Goal: Information Seeking & Learning: Learn about a topic

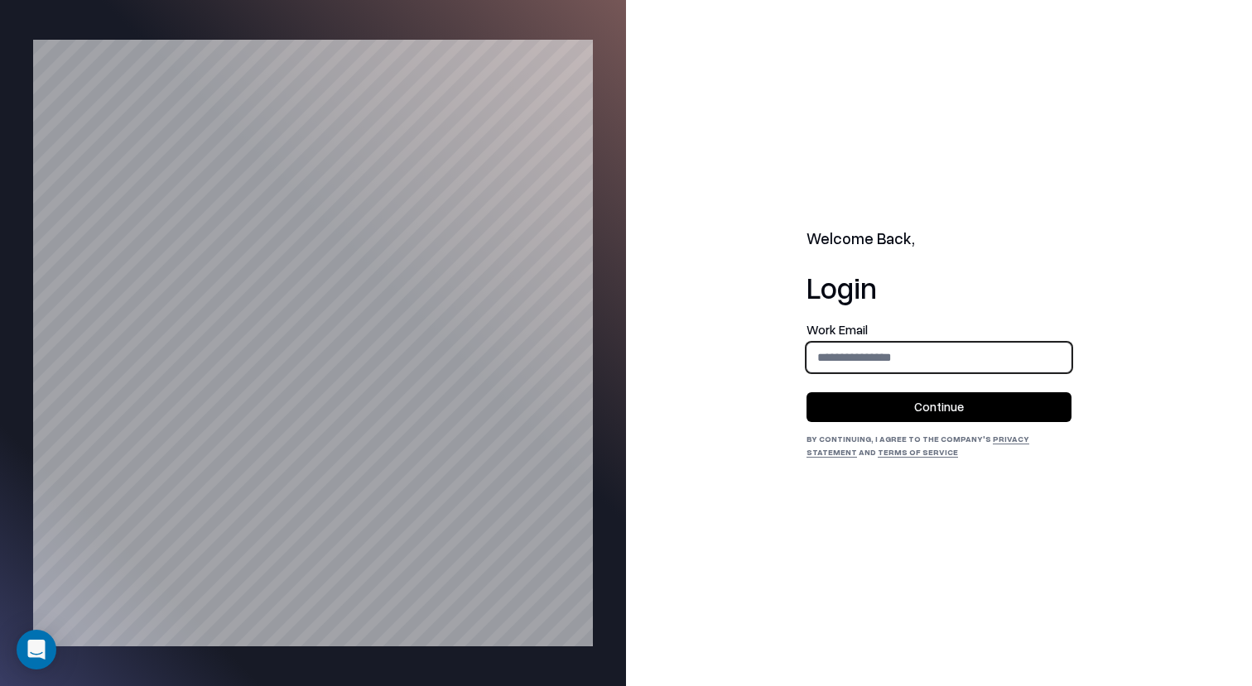
type input "**********"
click at [844, 418] on button "Continue" at bounding box center [938, 407] width 265 height 30
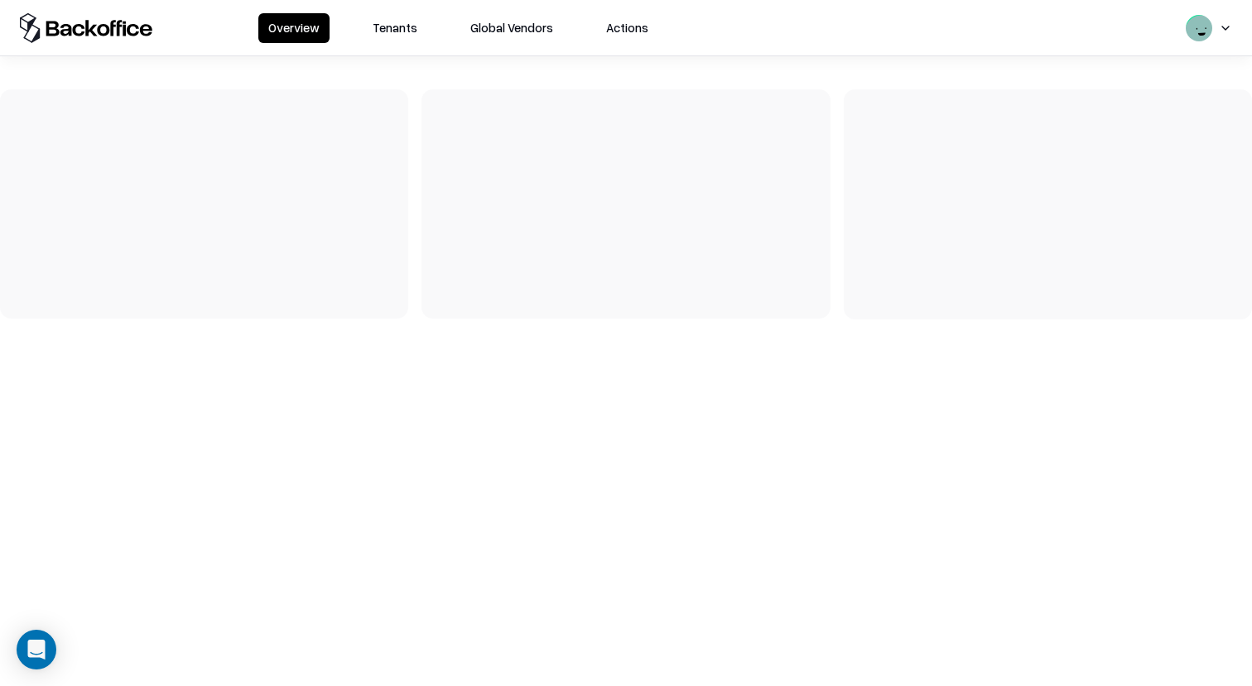
click at [377, 34] on button "Tenants" at bounding box center [395, 28] width 65 height 30
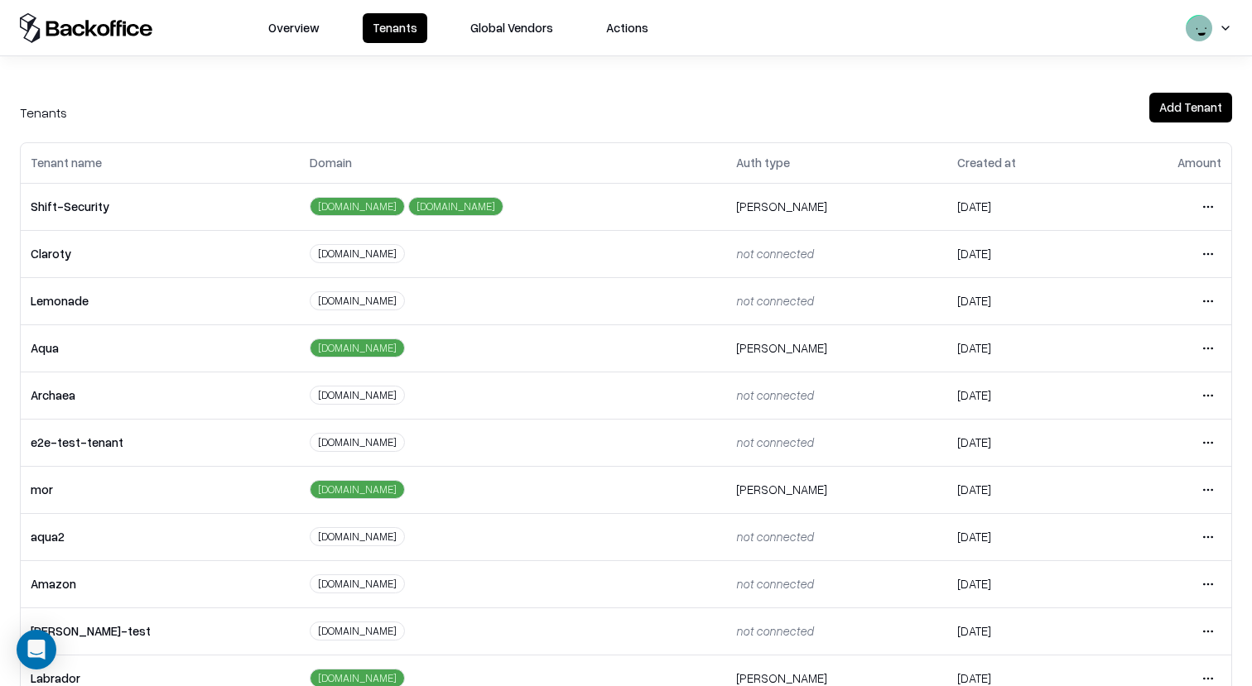
scroll to position [224, 0]
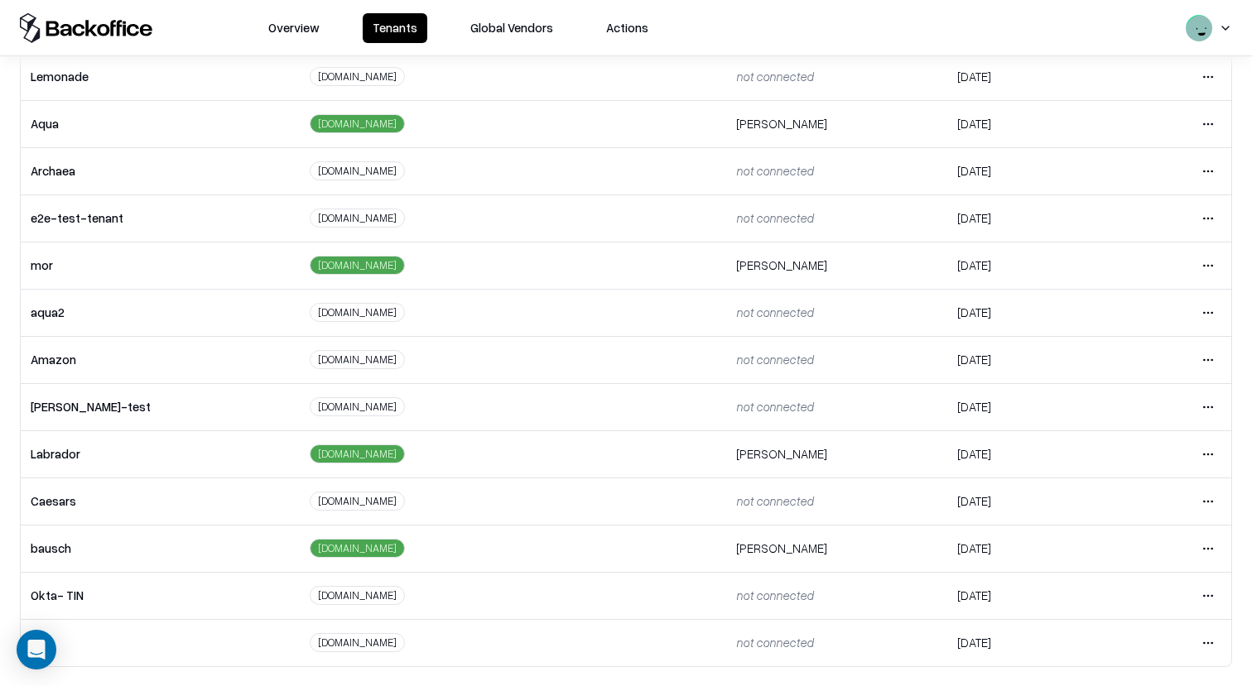
click at [1221, 492] on td "Open menu" at bounding box center [1166, 501] width 127 height 47
click at [1214, 511] on html "Overview Tenants Global Vendors Actions Tenants Add Tenant Tenant name Domain A…" at bounding box center [626, 343] width 1252 height 686
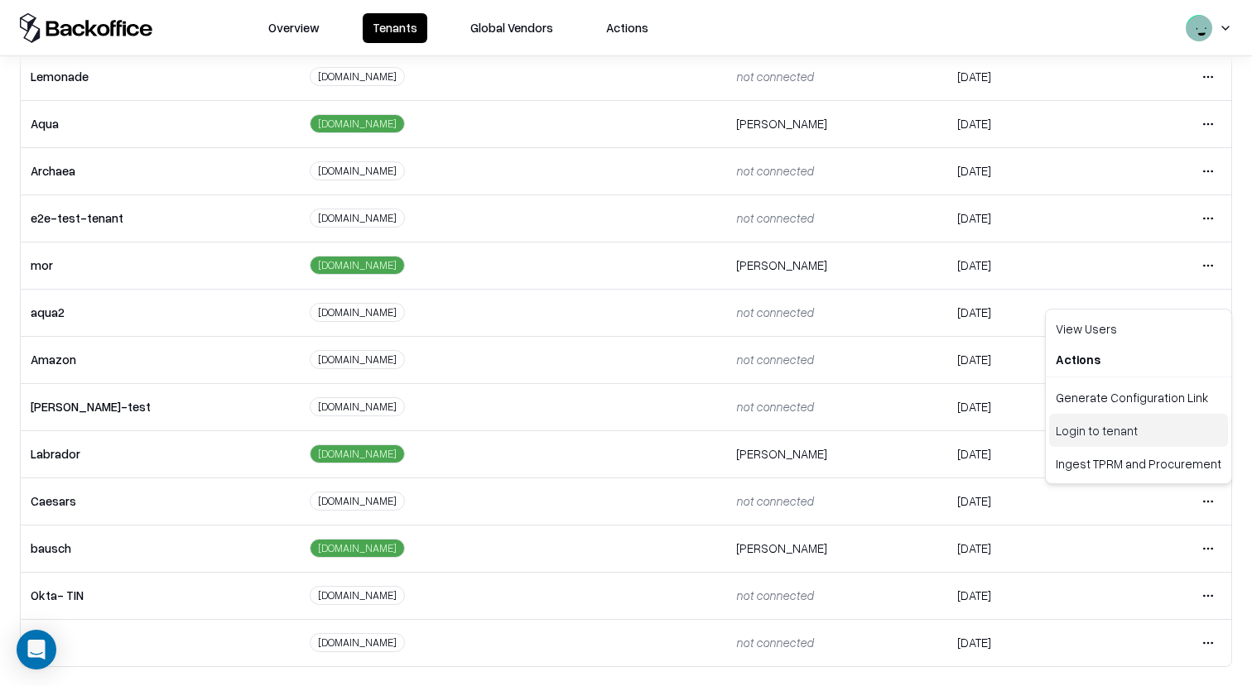
click at [1110, 433] on div "Login to tenant" at bounding box center [1138, 430] width 179 height 33
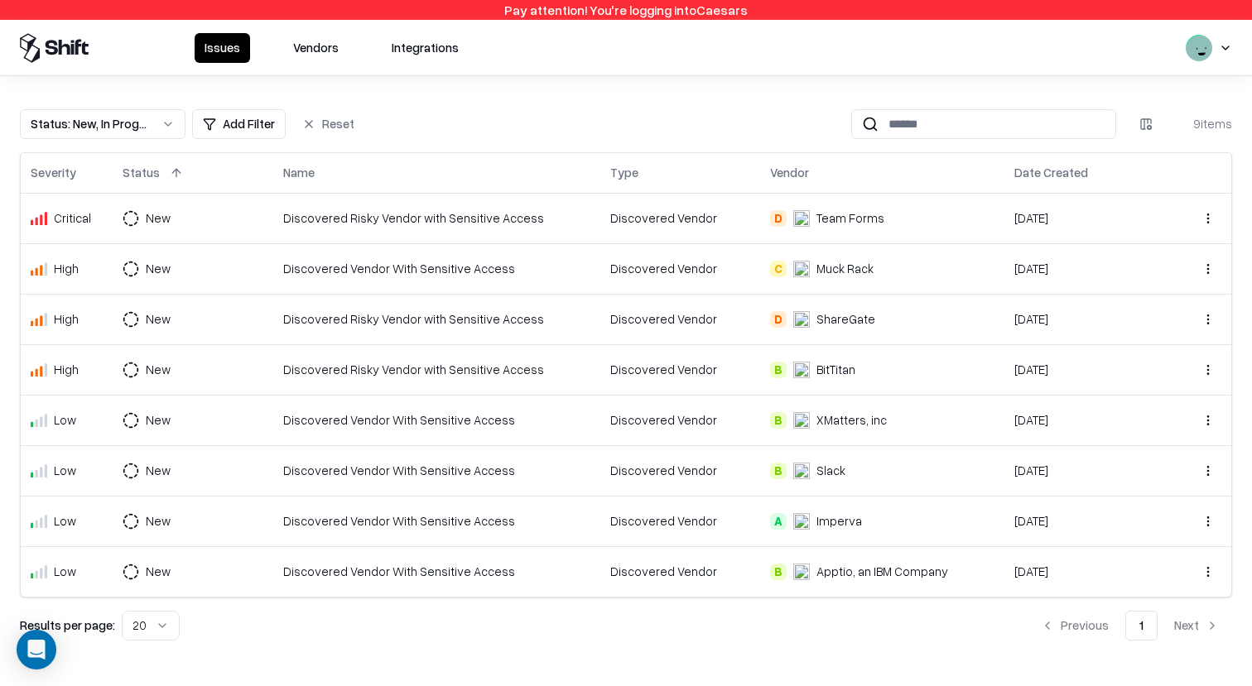
click at [318, 60] on button "Vendors" at bounding box center [315, 48] width 65 height 30
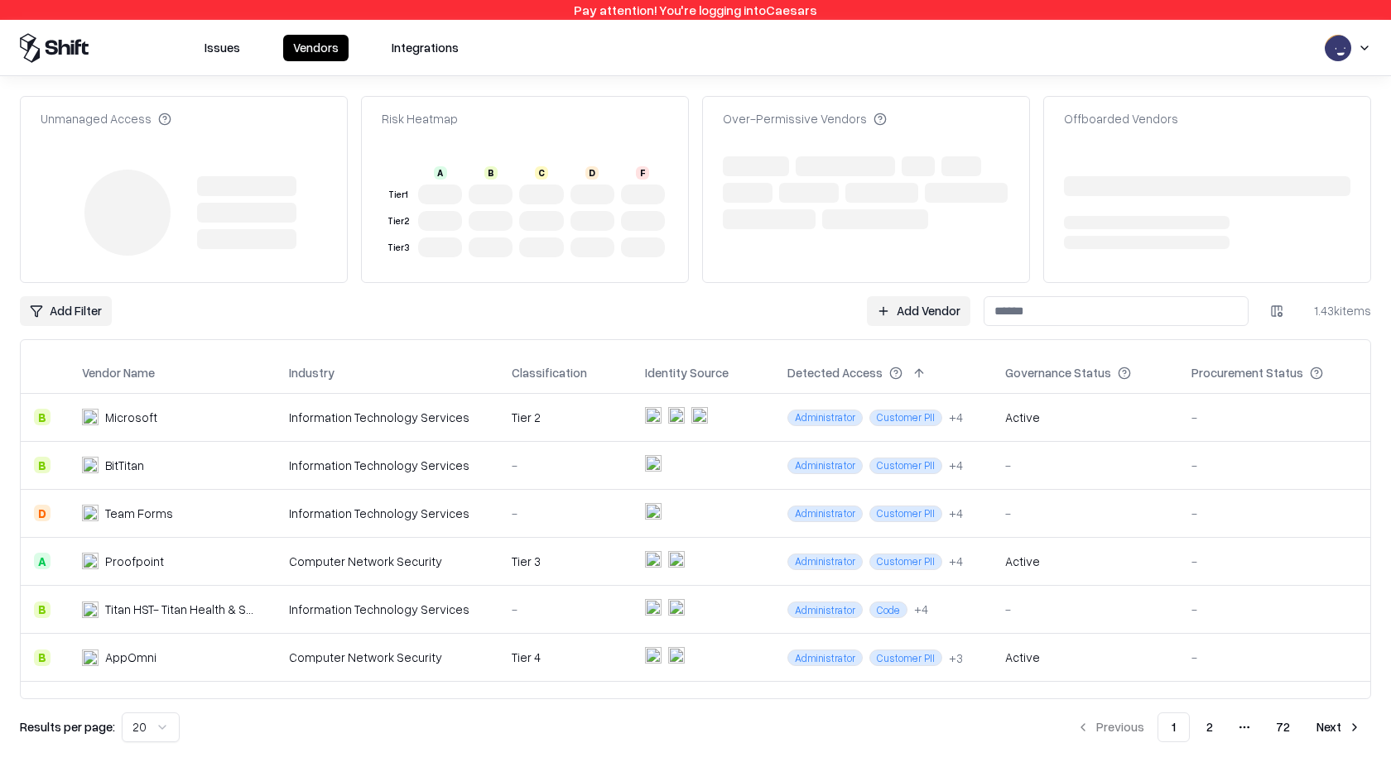
click at [594, 319] on div "Add Filter Add Vendor 1.43k items" at bounding box center [695, 311] width 1351 height 30
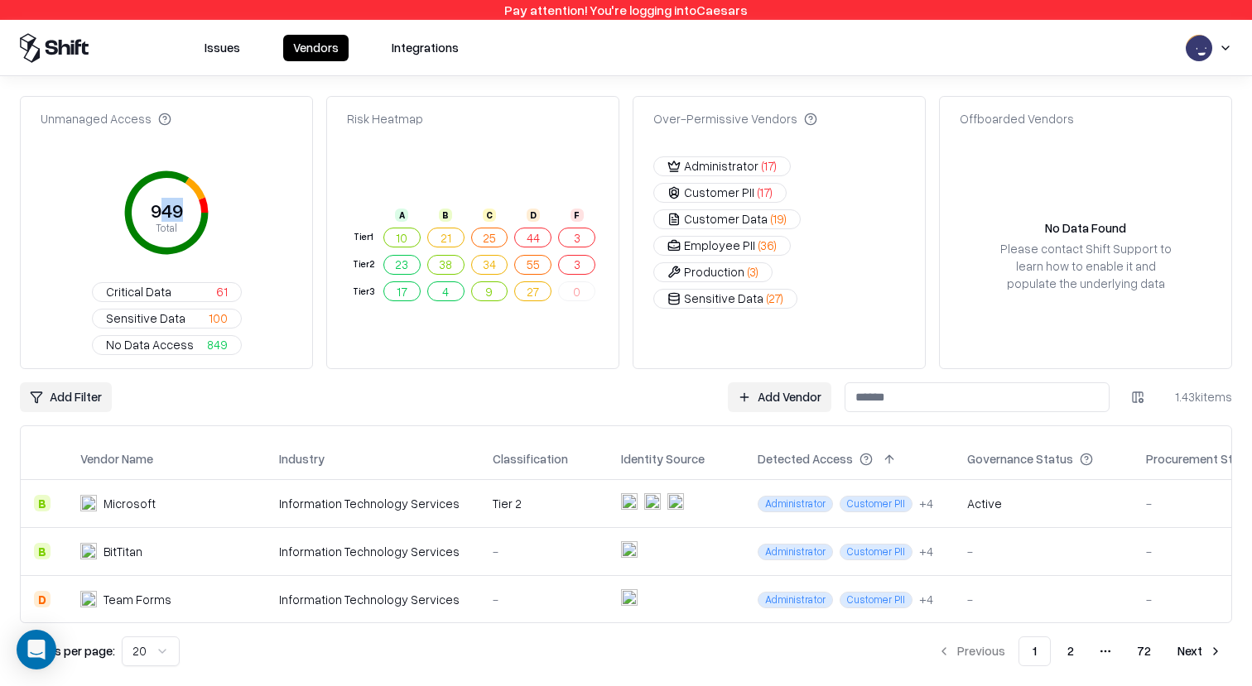
drag, startPoint x: 195, startPoint y: 214, endPoint x: 152, endPoint y: 212, distance: 42.3
click at [153, 212] on icon "949 Total" at bounding box center [166, 212] width 113 height 113
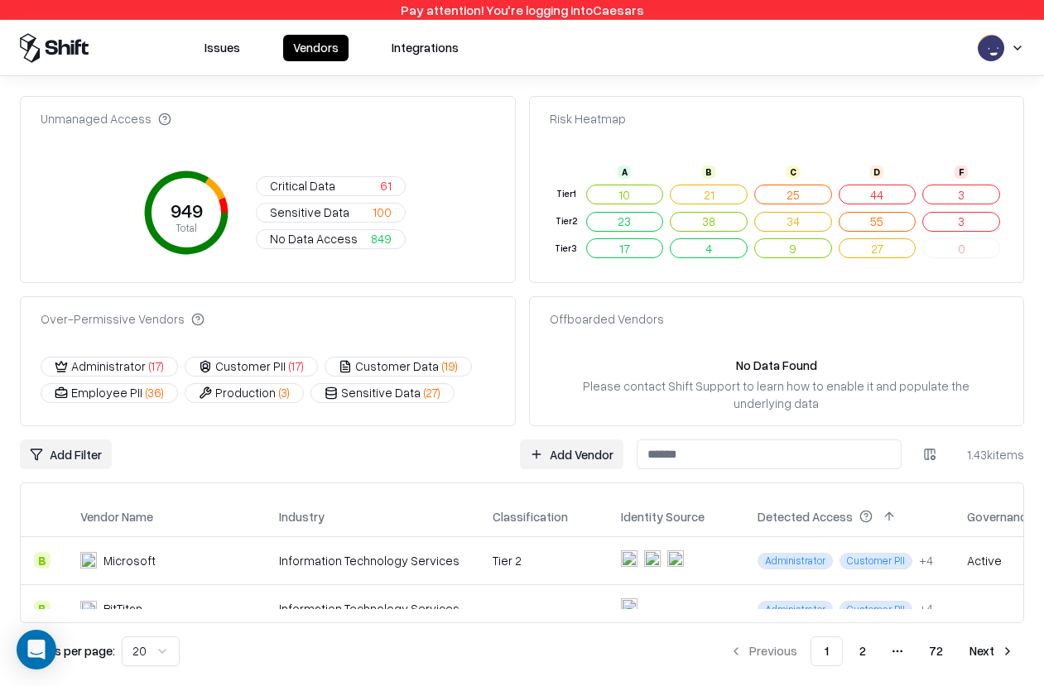
click at [871, 84] on div "Unmanaged Access 949 Total Critical Data 61 Sensitive Data 100 No Data Access 8…" at bounding box center [522, 381] width 1044 height 610
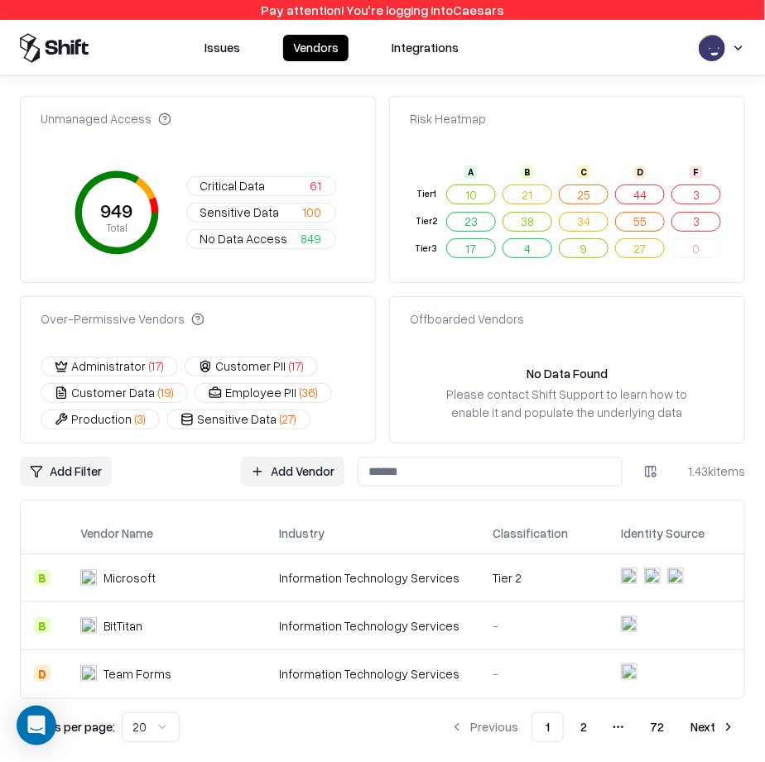
click at [661, 291] on div "Unmanaged Access 949 Total Critical Data 61 Sensitive Data 100 No Data Access 8…" at bounding box center [382, 270] width 725 height 348
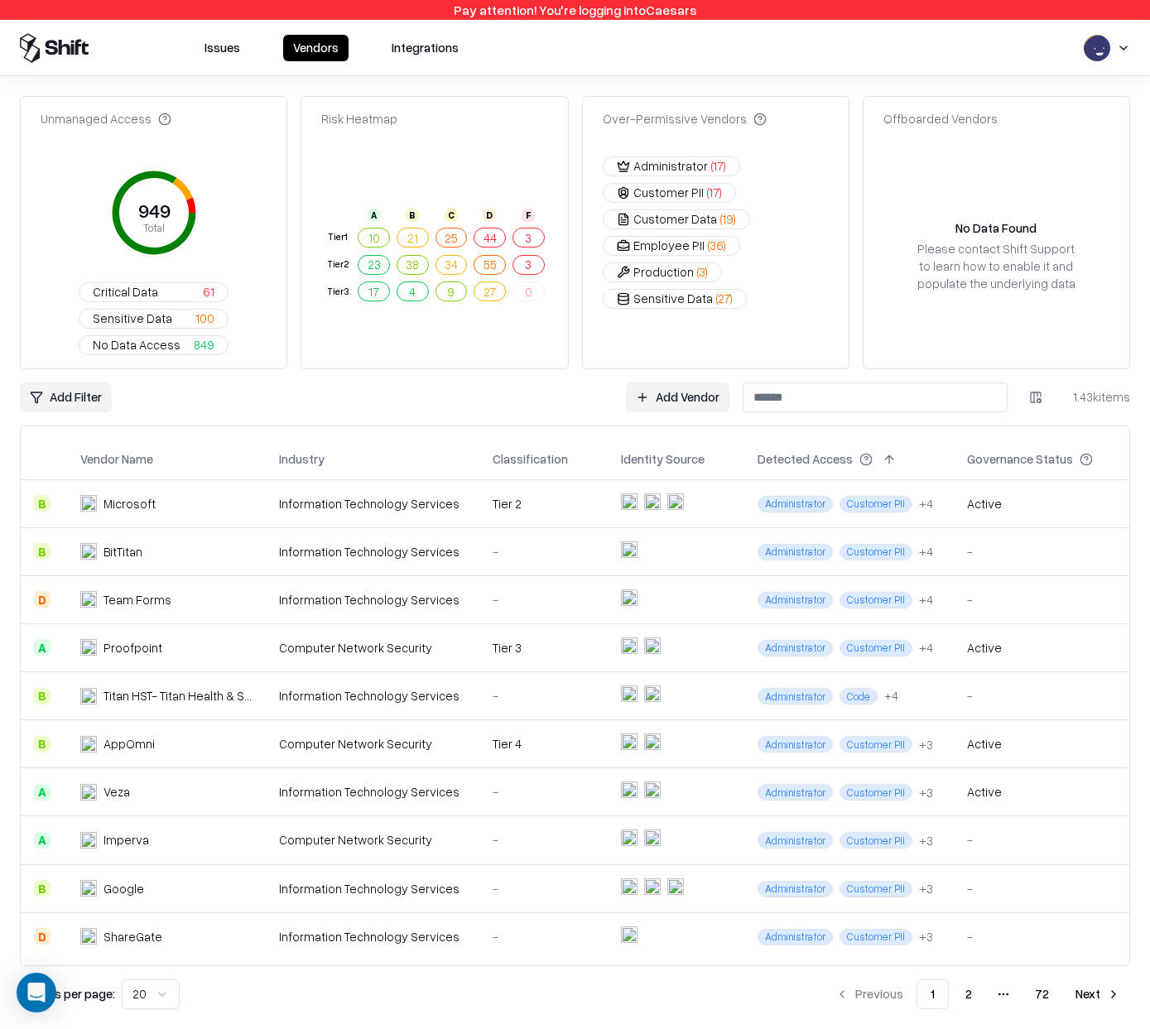
click at [1081, 392] on div "1.43k items" at bounding box center [1097, 396] width 66 height 17
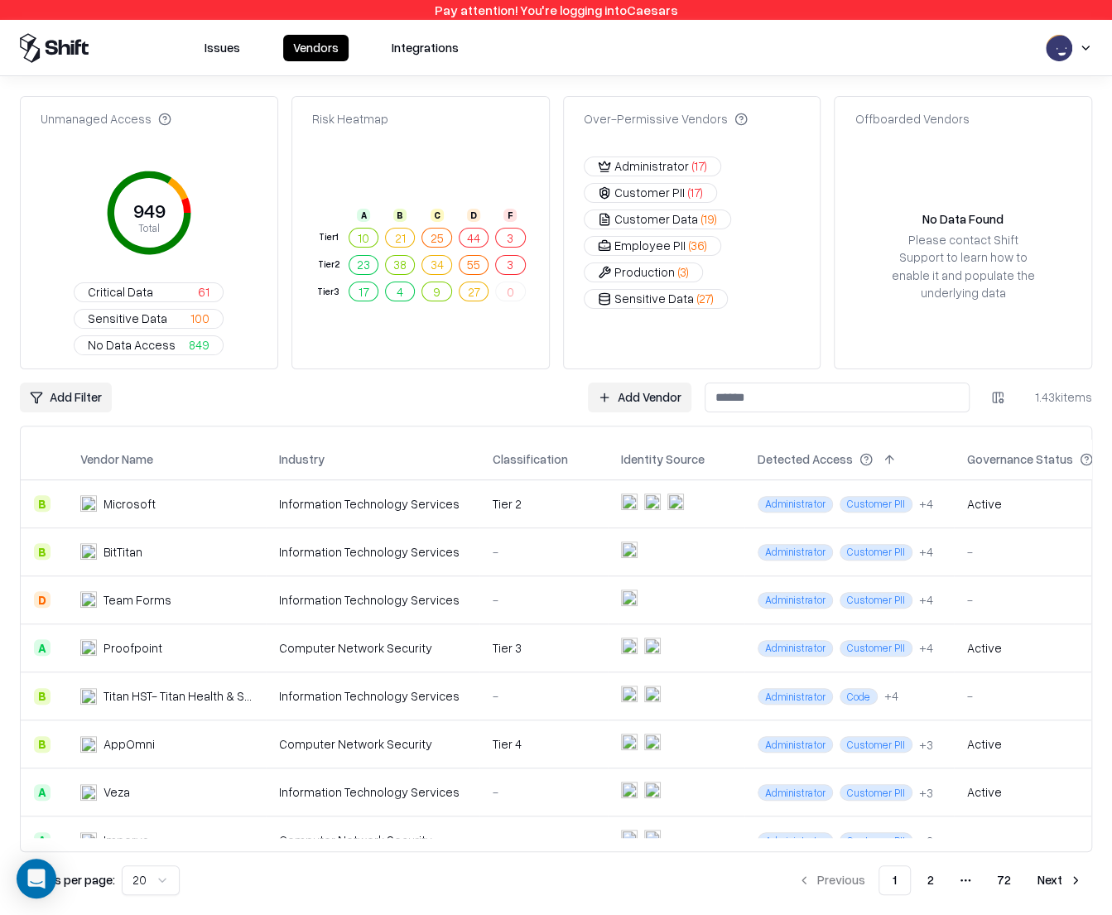
click at [75, 118] on div "Unmanaged Access" at bounding box center [106, 118] width 131 height 17
copy div "Unmanaged"
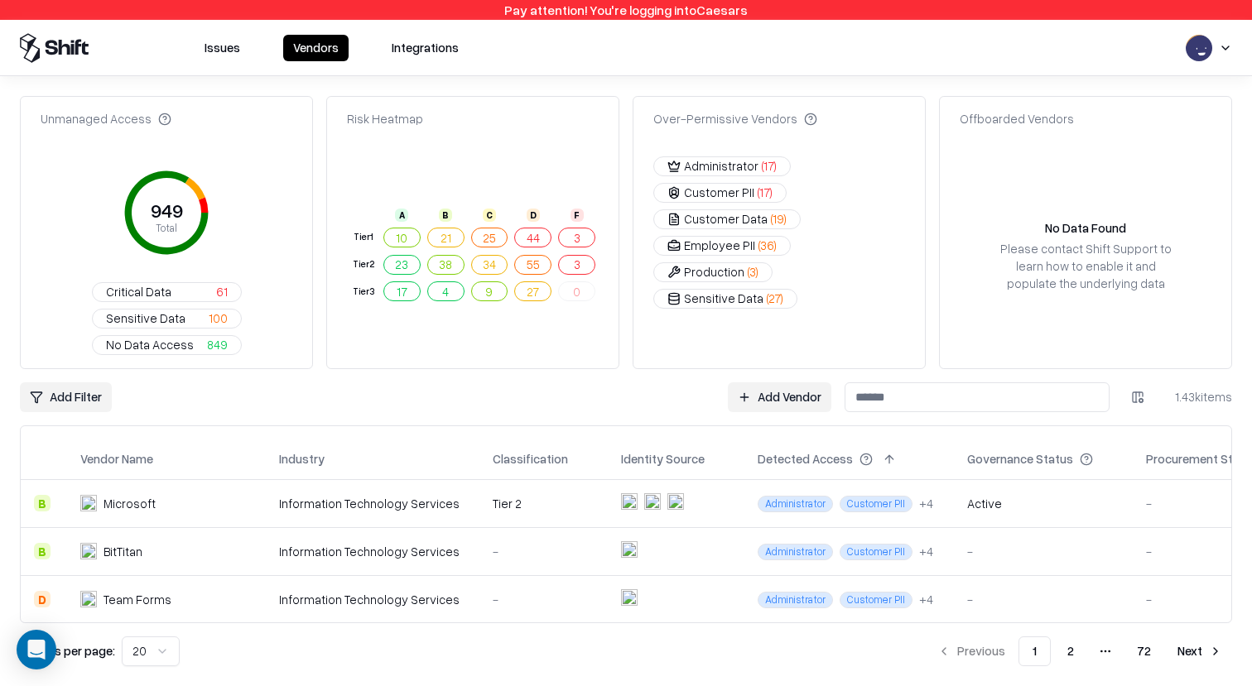
click at [820, 130] on div "Over-Permissive Vendors" at bounding box center [778, 126] width 291 height 33
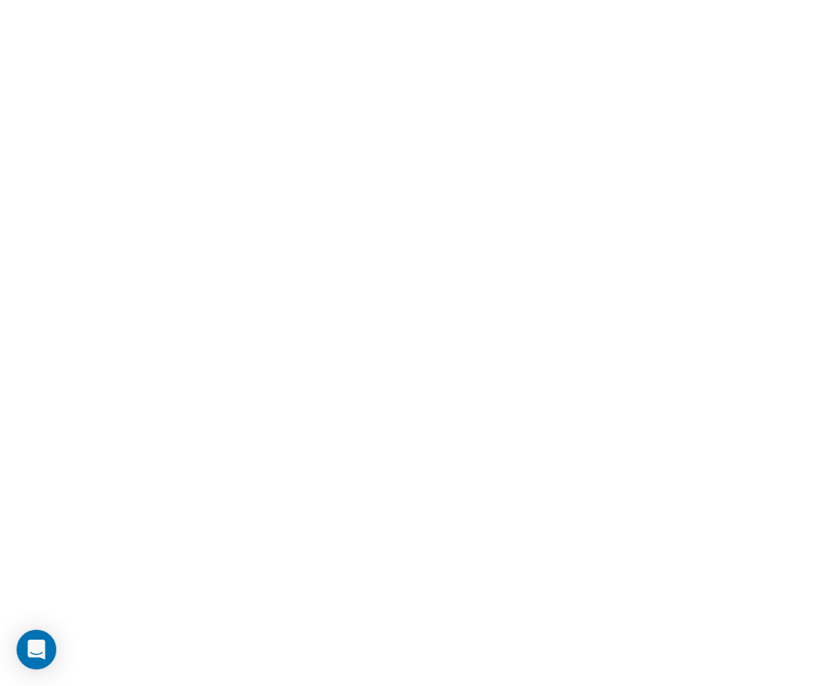
click at [723, 0] on html at bounding box center [417, 0] width 834 height 0
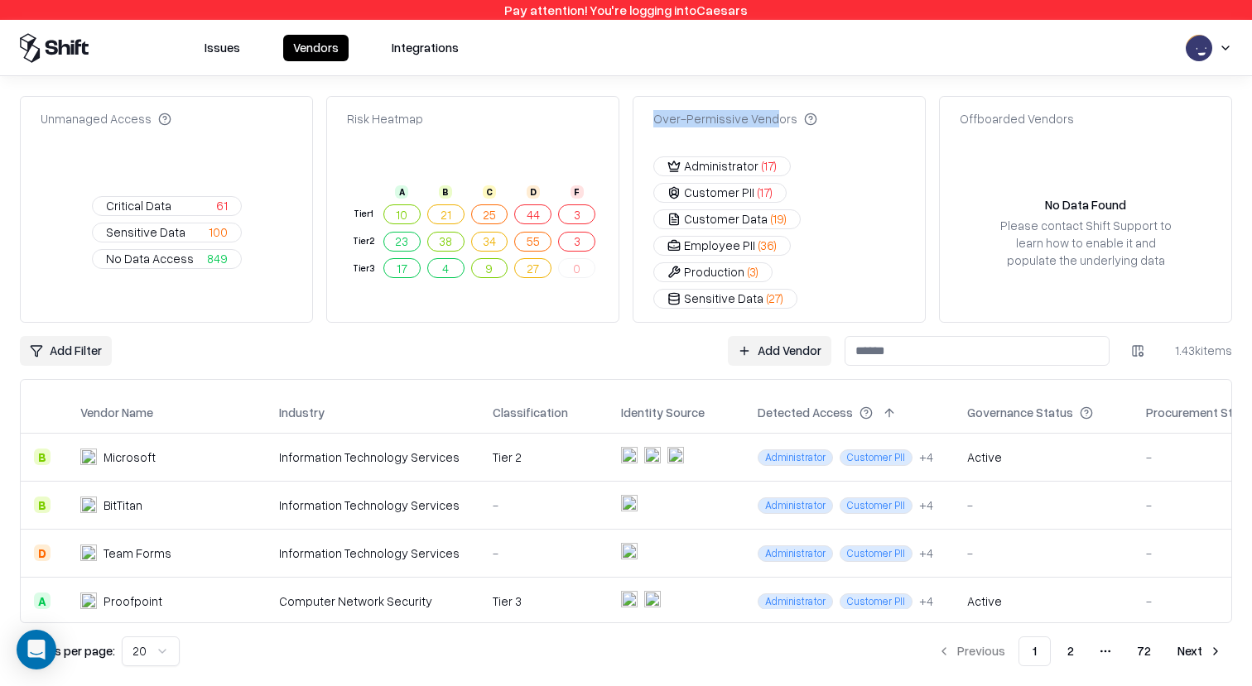
drag, startPoint x: 766, startPoint y: 121, endPoint x: 656, endPoint y: 121, distance: 110.1
click at [656, 121] on div "Over-Permissive Vendors" at bounding box center [735, 118] width 164 height 17
copy div "Over-Permissive Vend"
click at [637, 92] on div "Unmanaged Access Critical Data 61 Sensitive Data 100 No Data Access 849 Risk He…" at bounding box center [626, 381] width 1252 height 610
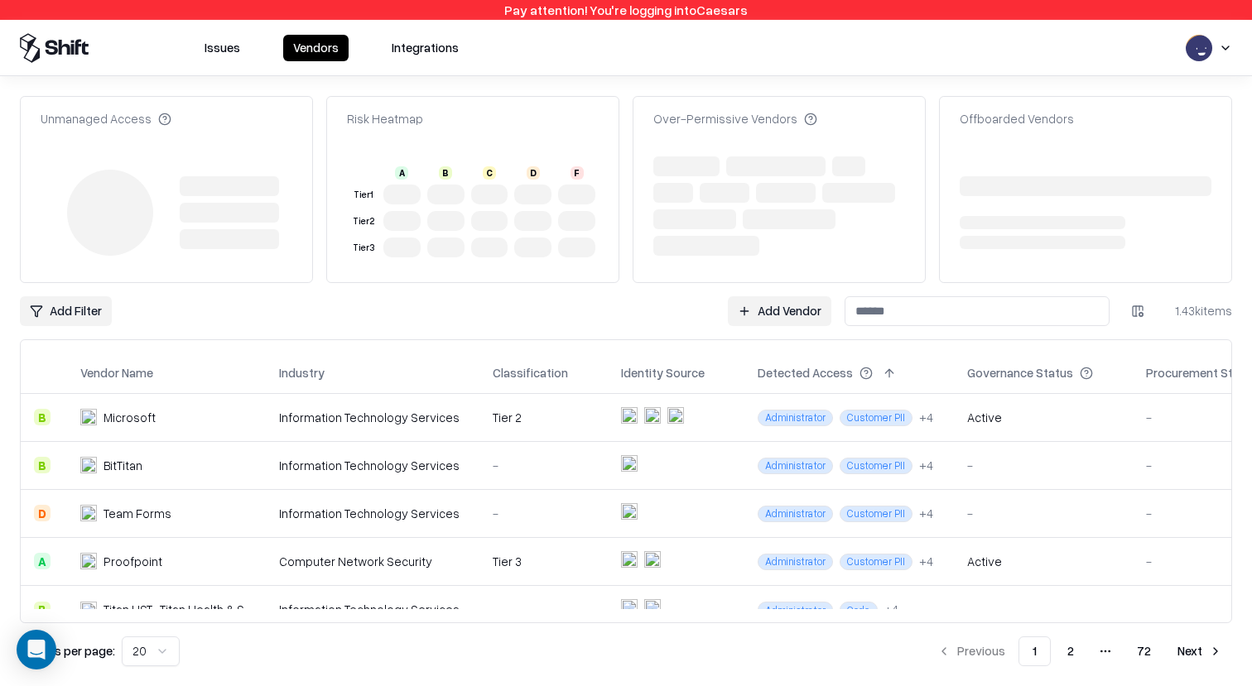
click at [1233, 46] on div "Issues Vendors Integrations" at bounding box center [626, 48] width 1252 height 30
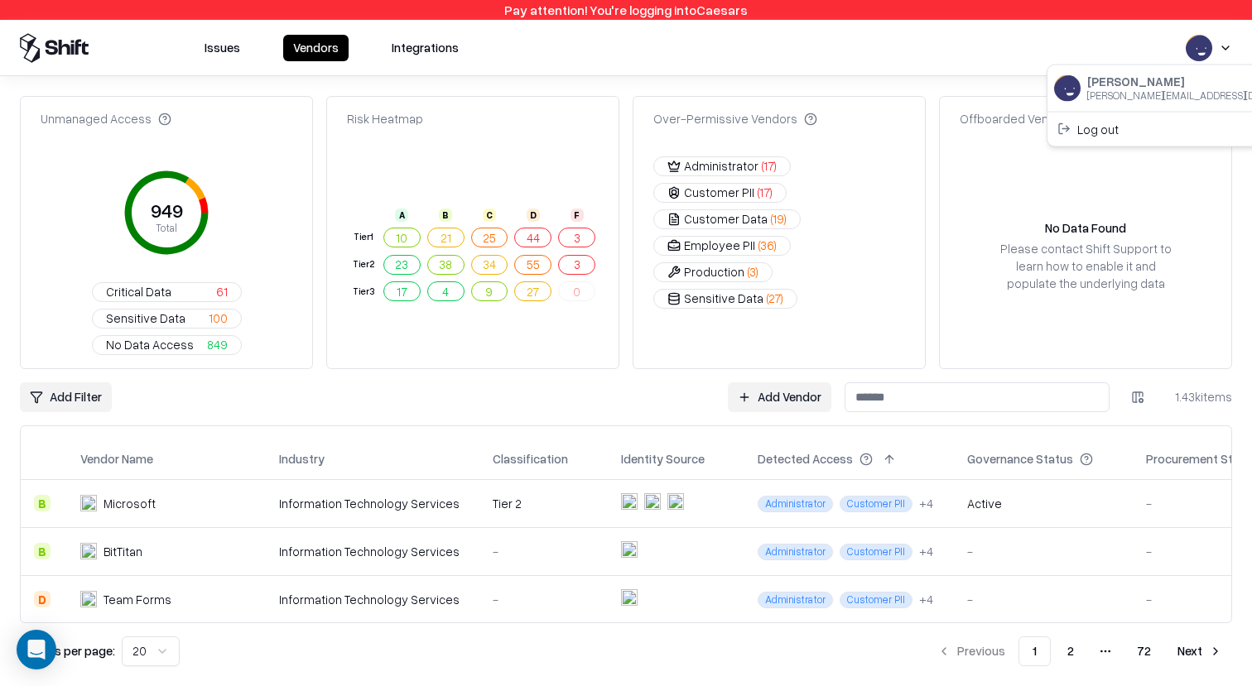
click at [1223, 46] on html "Pay attention! You're logging into Caesars Issues Vendors Integrations Unmanage…" at bounding box center [626, 343] width 1252 height 686
click at [1069, 37] on html "Pay attention! You're logging into Caesars Issues Vendors Integrations Unmanage…" at bounding box center [626, 343] width 1252 height 686
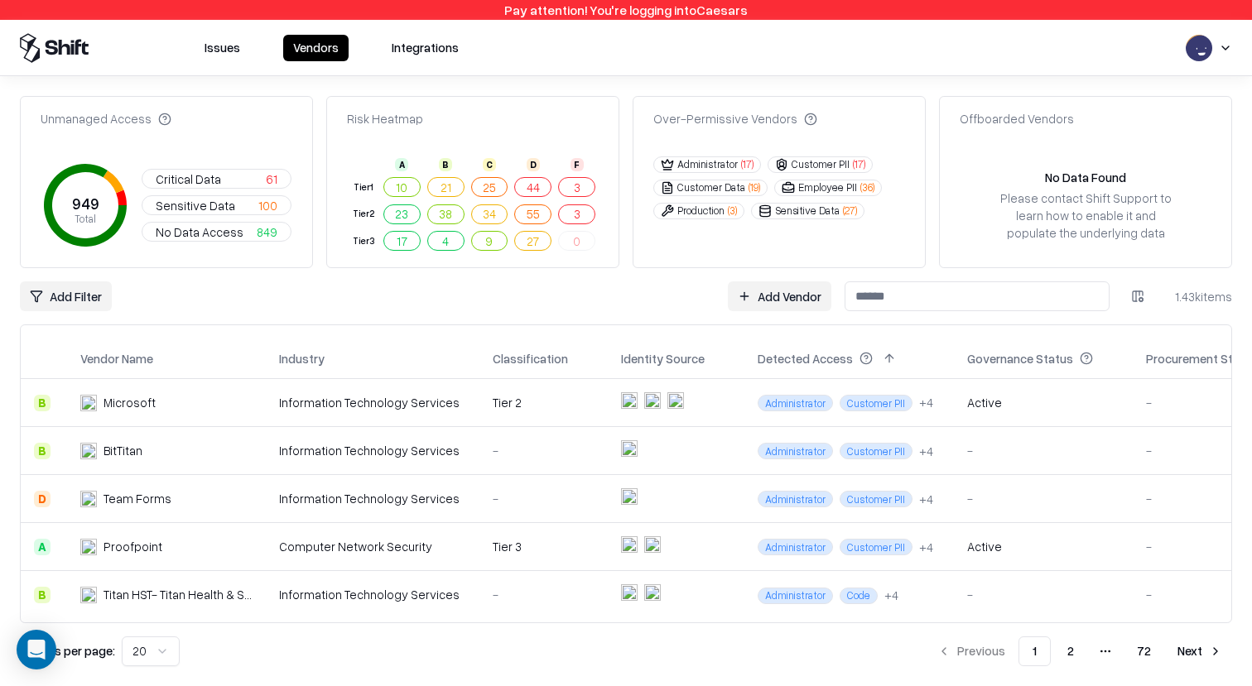
click at [940, 70] on div "Issues Vendors Integrations" at bounding box center [626, 48] width 1252 height 56
click at [730, 186] on button "Customer Data ( 19 )" at bounding box center [710, 188] width 114 height 17
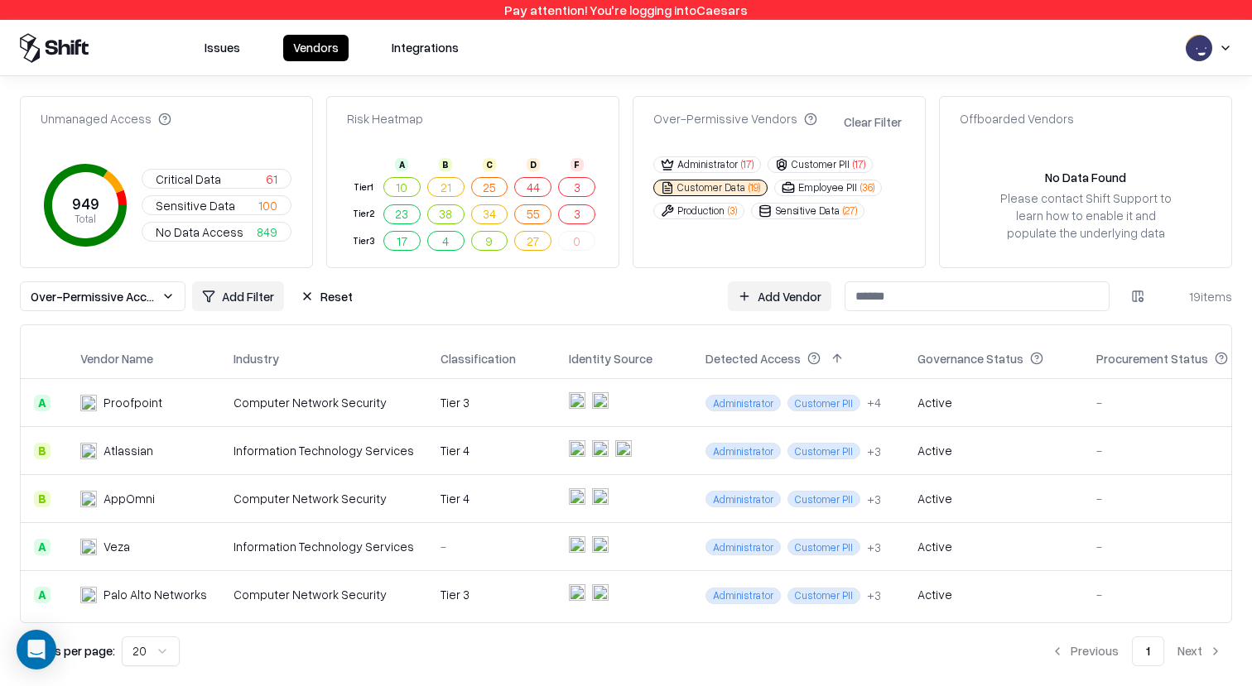
click at [723, 165] on button "Administrator ( 17 )" at bounding box center [707, 164] width 108 height 17
click at [807, 170] on button "Customer PII ( 17 )" at bounding box center [819, 164] width 105 height 17
click at [727, 187] on button "Customer Data ( 19 )" at bounding box center [710, 188] width 114 height 17
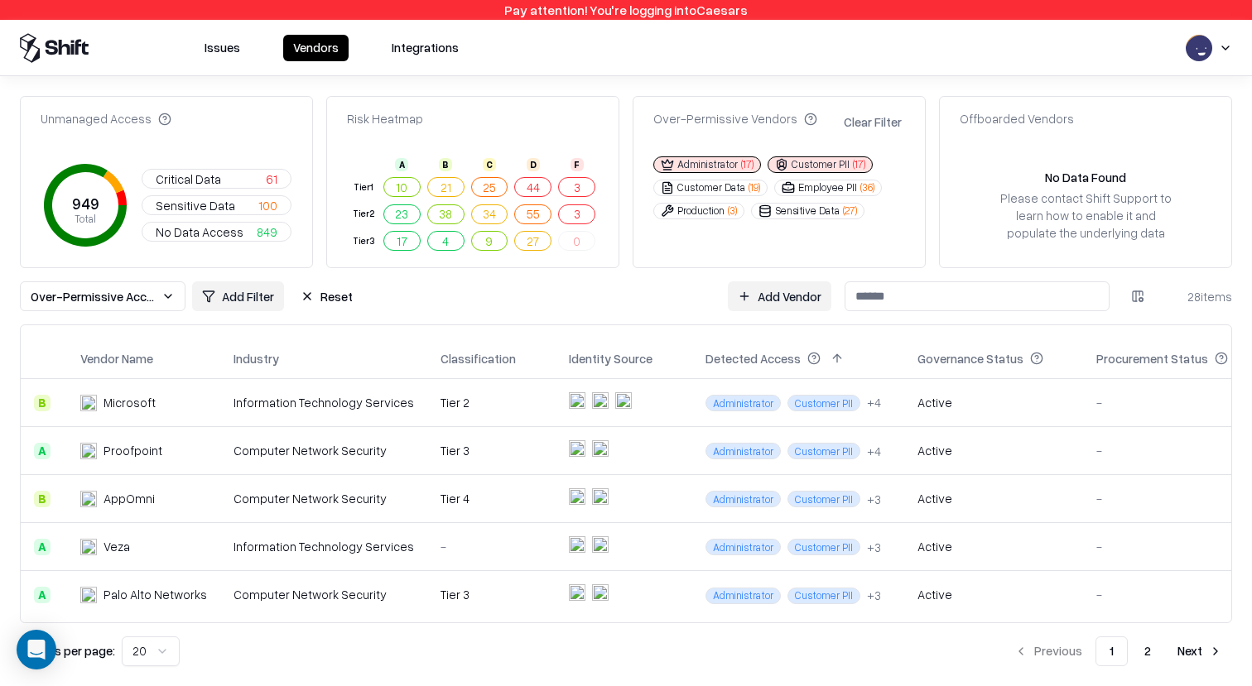
click at [727, 159] on button "Administrator ( 17 )" at bounding box center [707, 164] width 108 height 17
click at [530, 214] on button "55" at bounding box center [532, 214] width 37 height 20
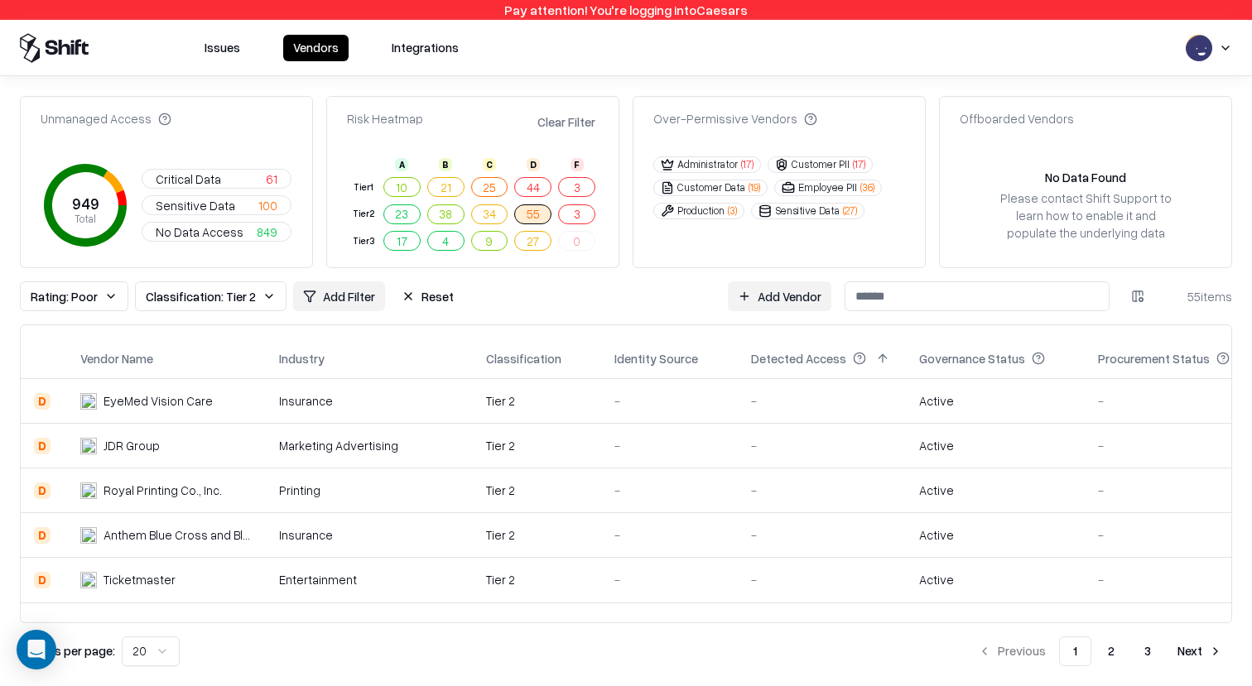
click at [395, 247] on button "17" at bounding box center [401, 241] width 37 height 20
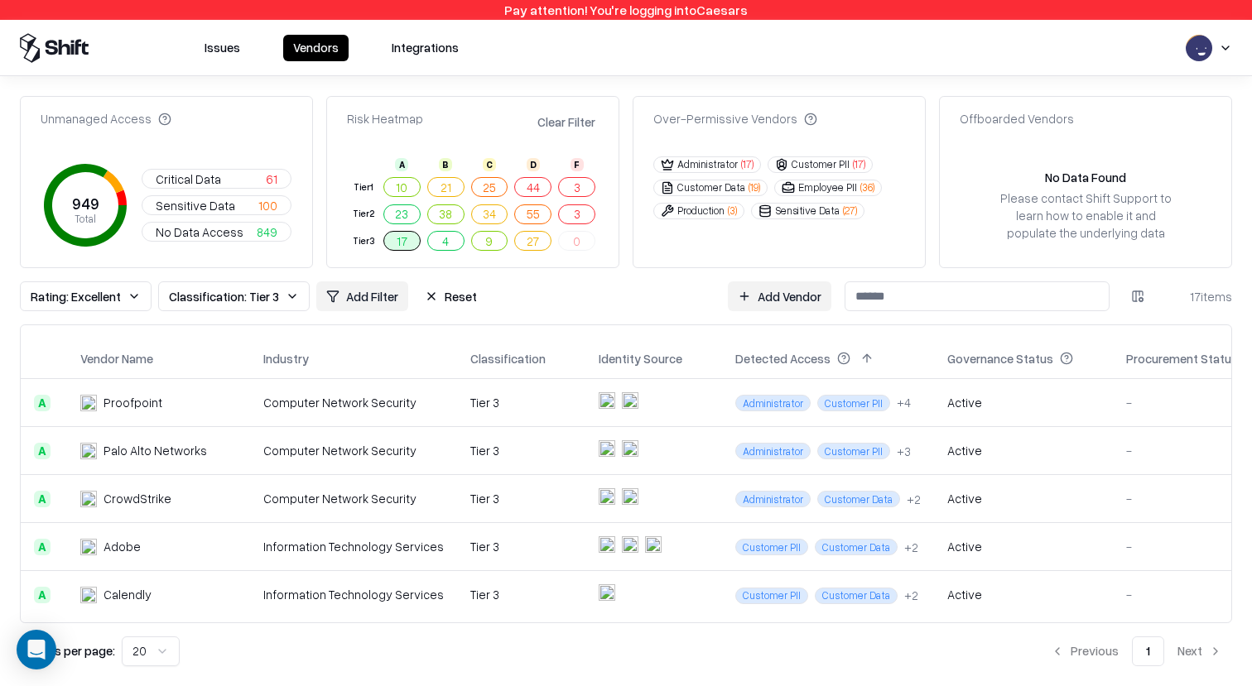
click at [217, 197] on span "Sensitive Data" at bounding box center [195, 205] width 79 height 17
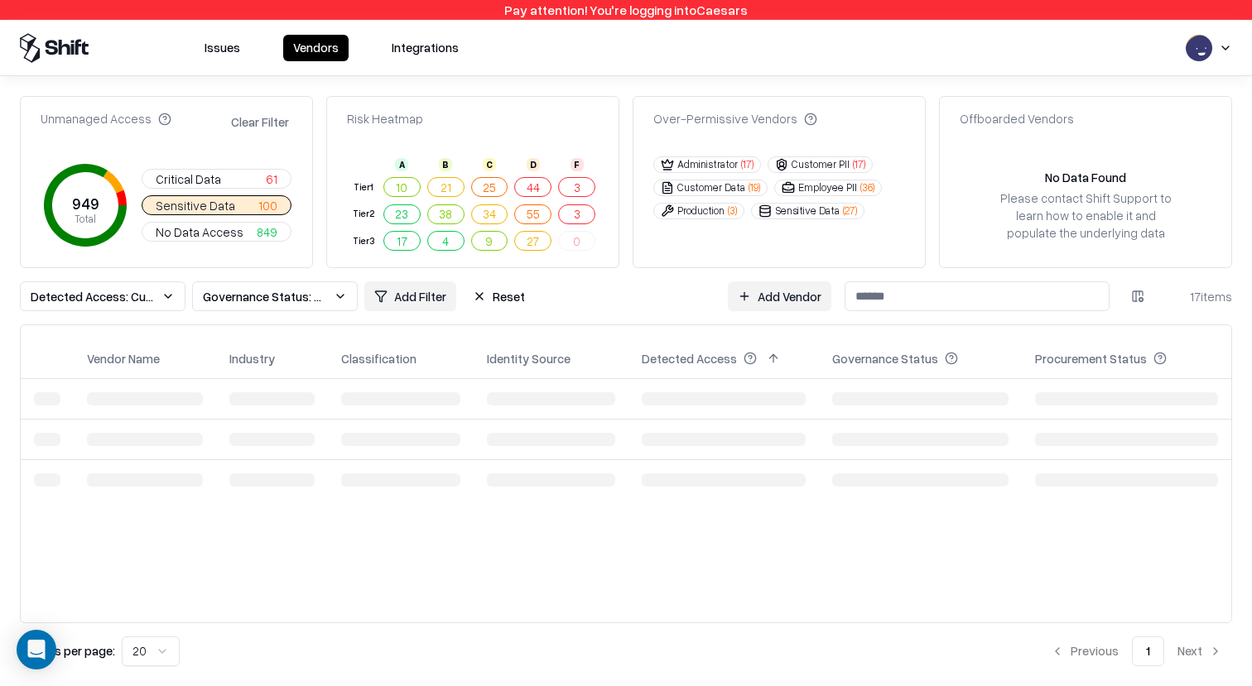
click at [237, 171] on button "Critical Data 61" at bounding box center [217, 179] width 150 height 20
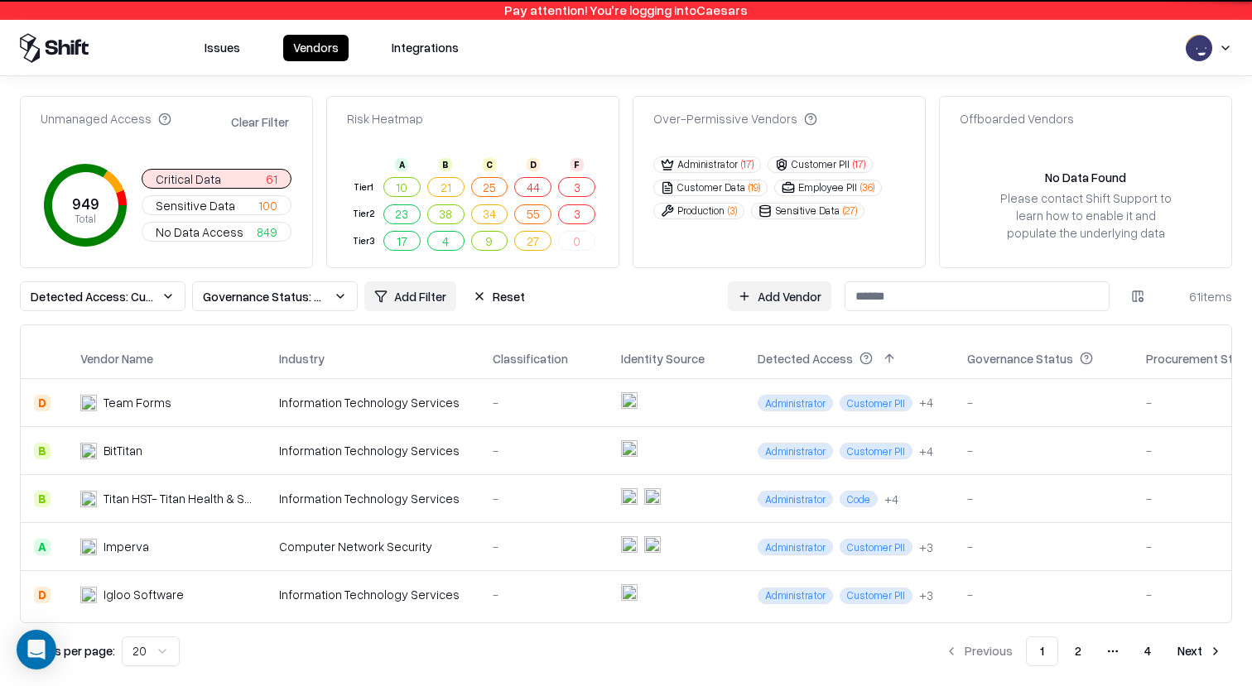
click at [505, 238] on button "9" at bounding box center [489, 241] width 37 height 20
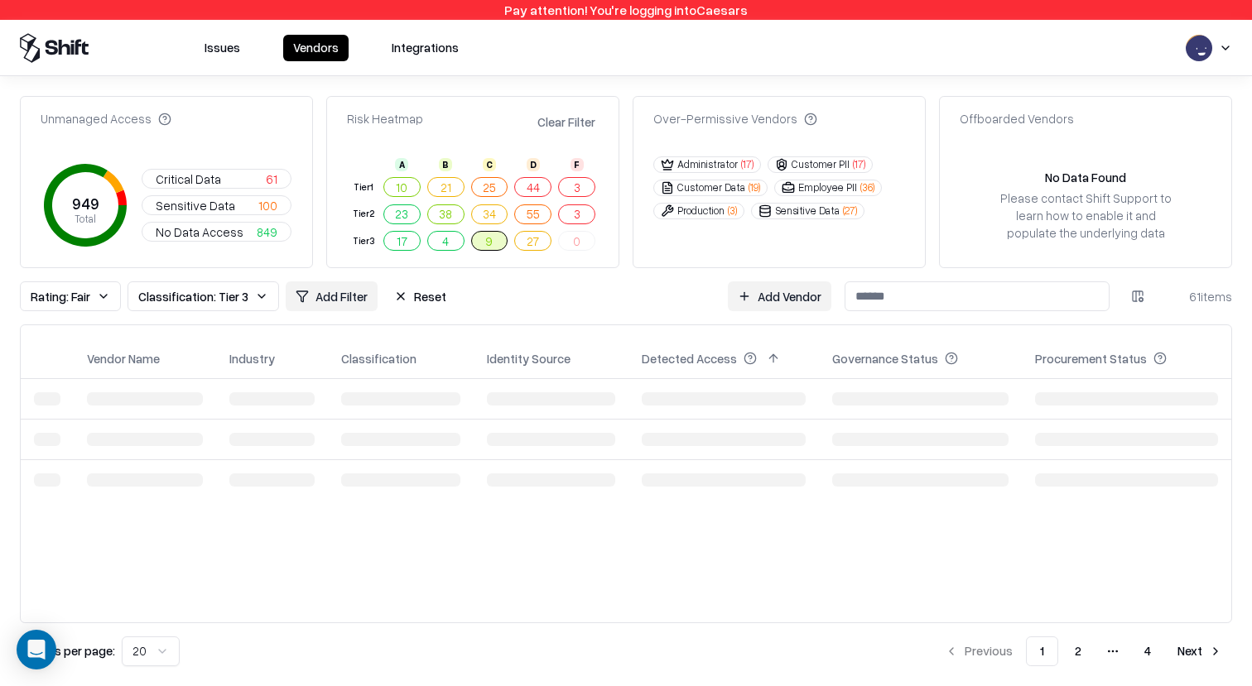
click at [557, 245] on td "0" at bounding box center [577, 241] width 44 height 27
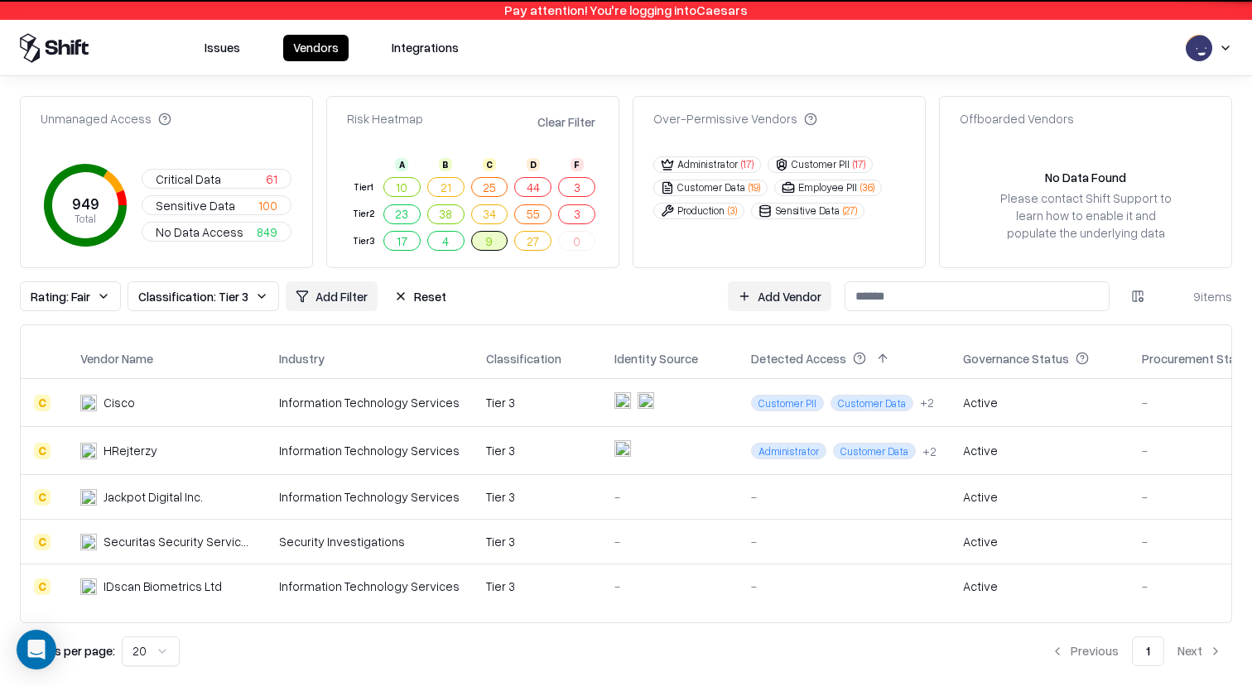
click at [541, 245] on button "27" at bounding box center [532, 241] width 37 height 20
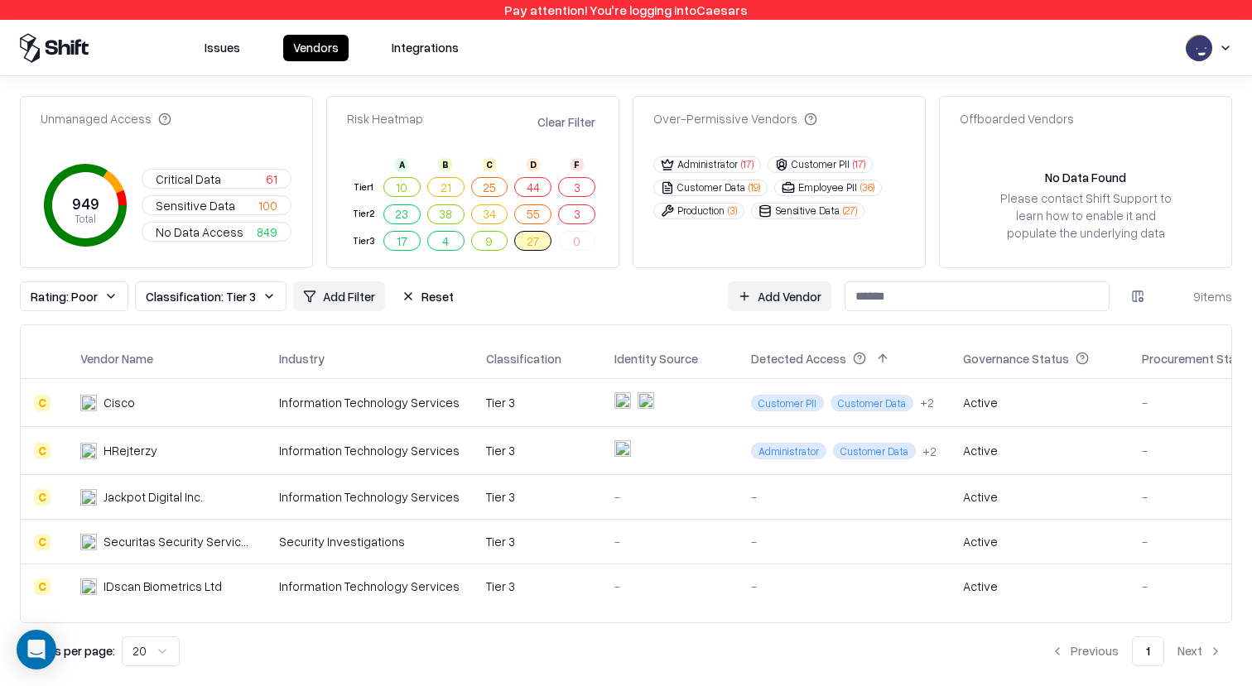
click at [541, 222] on button "55" at bounding box center [532, 214] width 37 height 20
click at [579, 219] on button "3" at bounding box center [576, 214] width 37 height 20
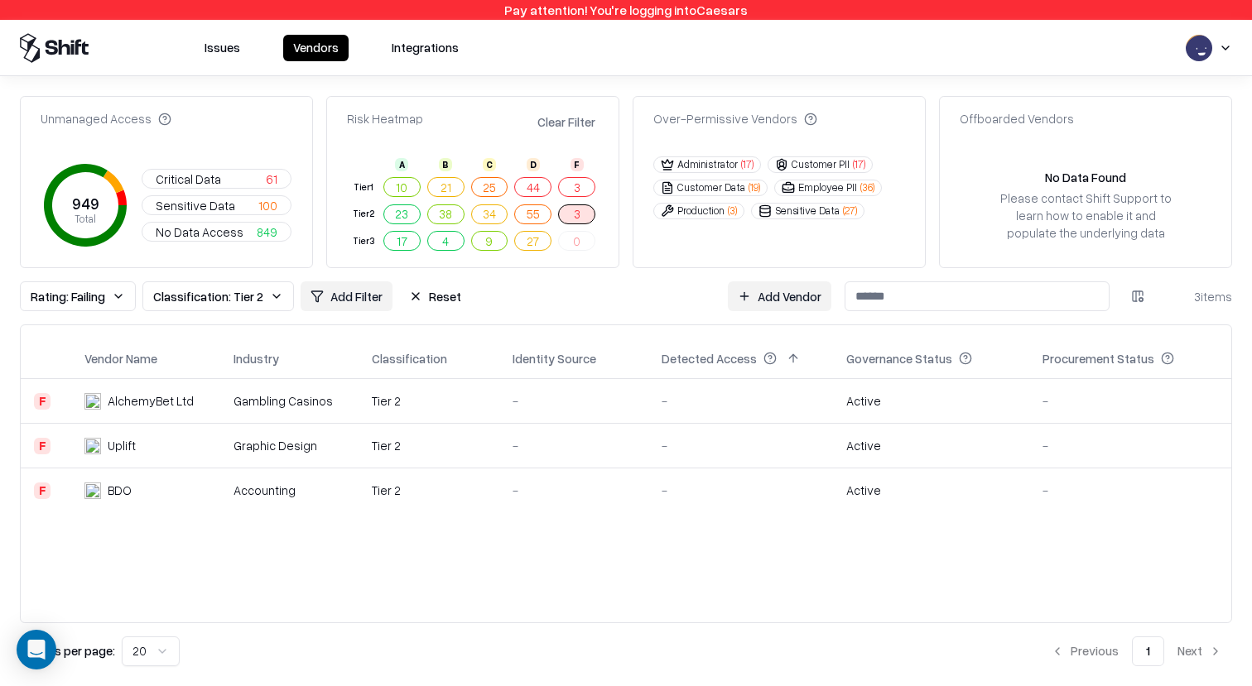
click at [810, 216] on button "Sensitive Data ( 27 )" at bounding box center [807, 211] width 113 height 17
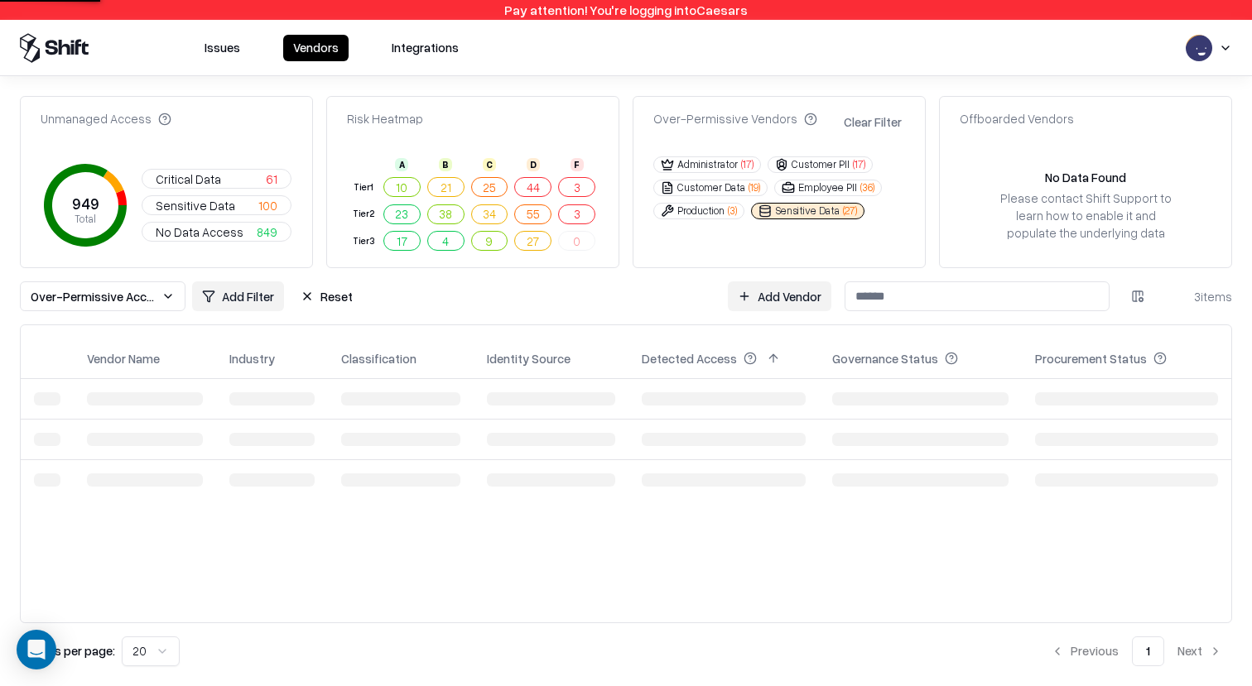
click at [776, 238] on div "Over-Permissive Vendors Clear Filter Administrator ( 17 ) Customer PII ( 17 ) C…" at bounding box center [778, 182] width 293 height 172
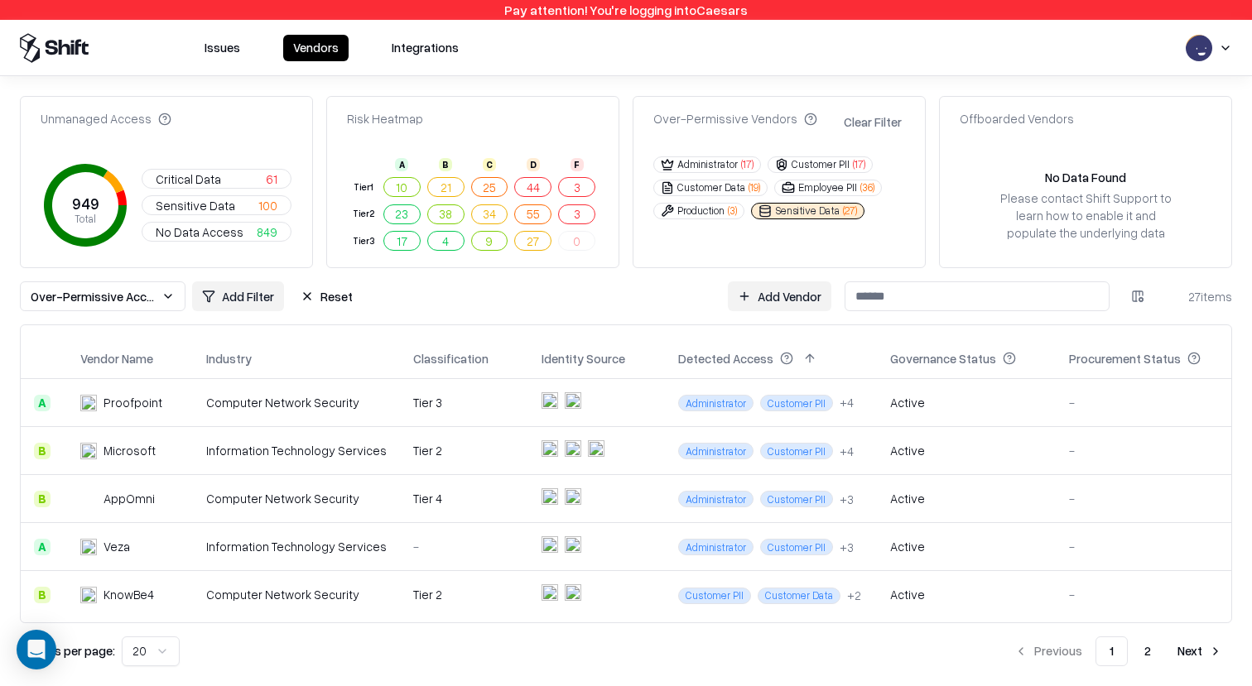
click at [810, 163] on button "Customer PII ( 17 )" at bounding box center [819, 164] width 105 height 17
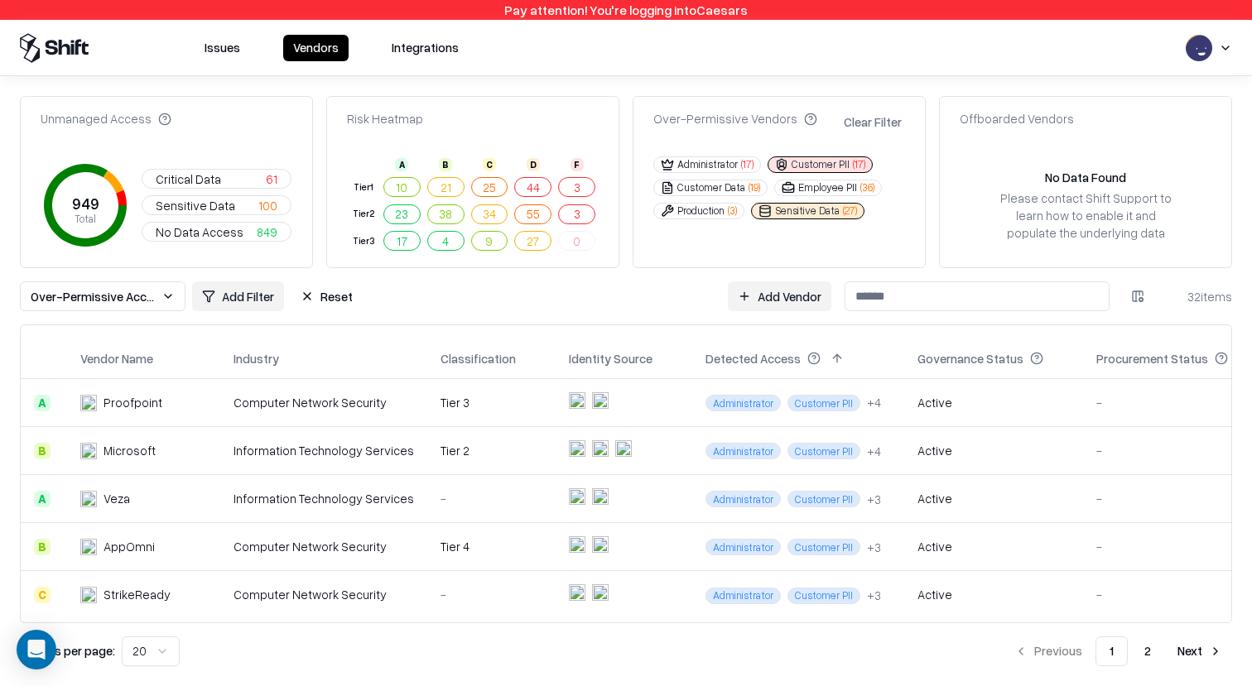
click at [875, 114] on button "Clear Filter" at bounding box center [872, 122] width 65 height 24
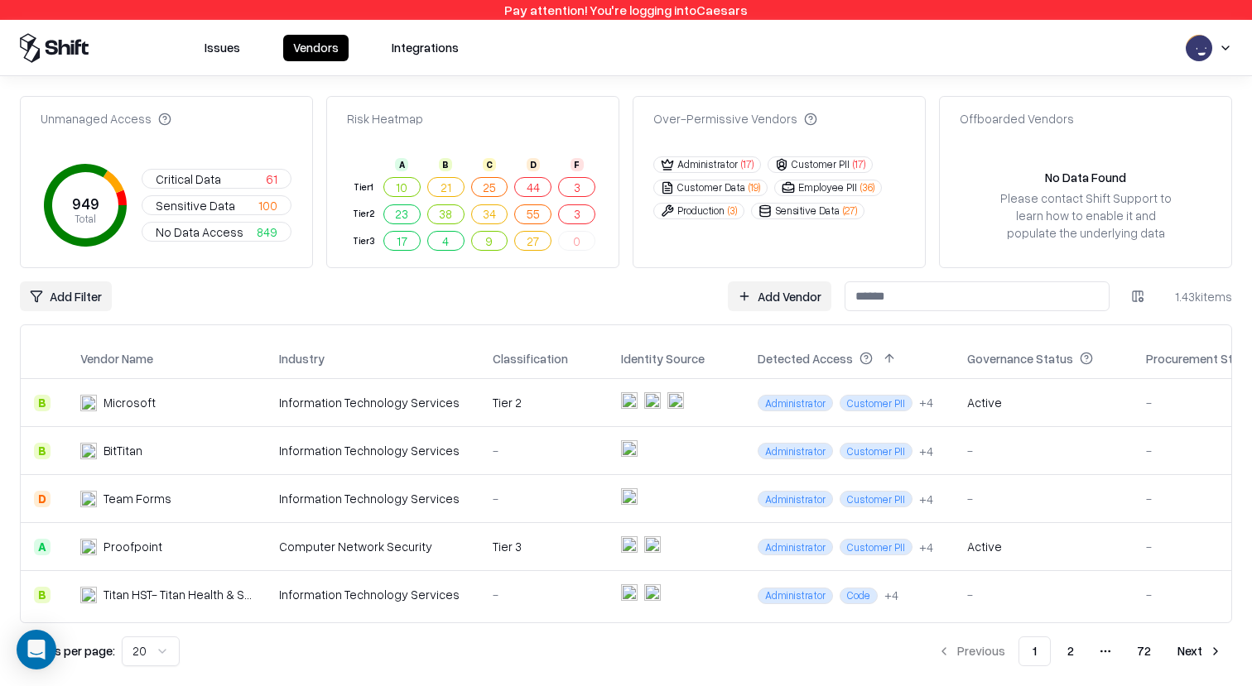
click at [549, 182] on button "44" at bounding box center [532, 187] width 37 height 20
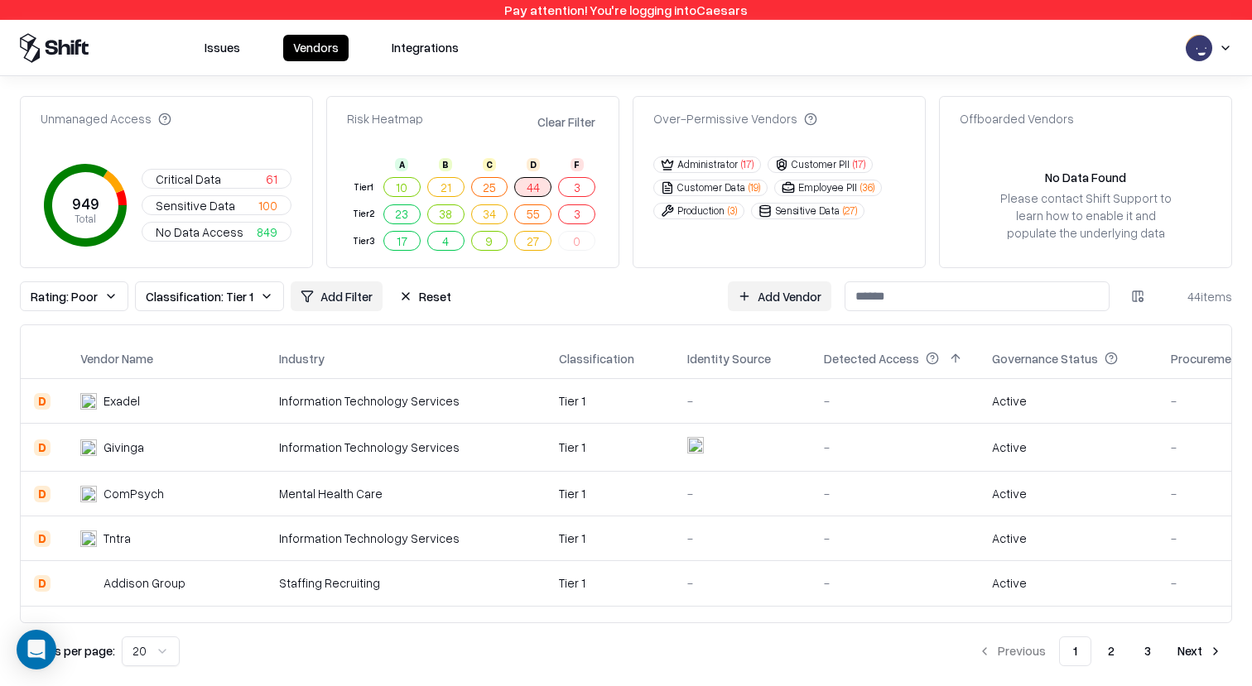
click at [340, 303] on html "Pay attention! You're logging into Caesars Issues Vendors Integrations Unmanage…" at bounding box center [626, 343] width 1252 height 686
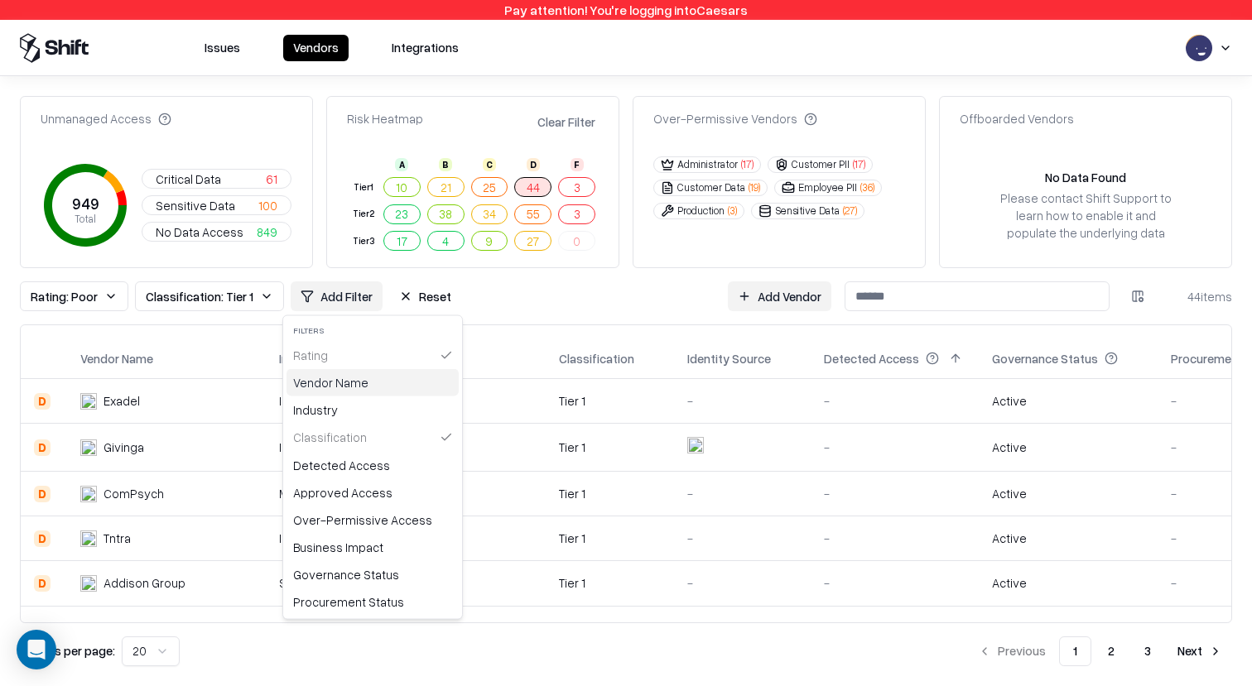
click at [350, 383] on div "Vendor Name" at bounding box center [372, 382] width 172 height 27
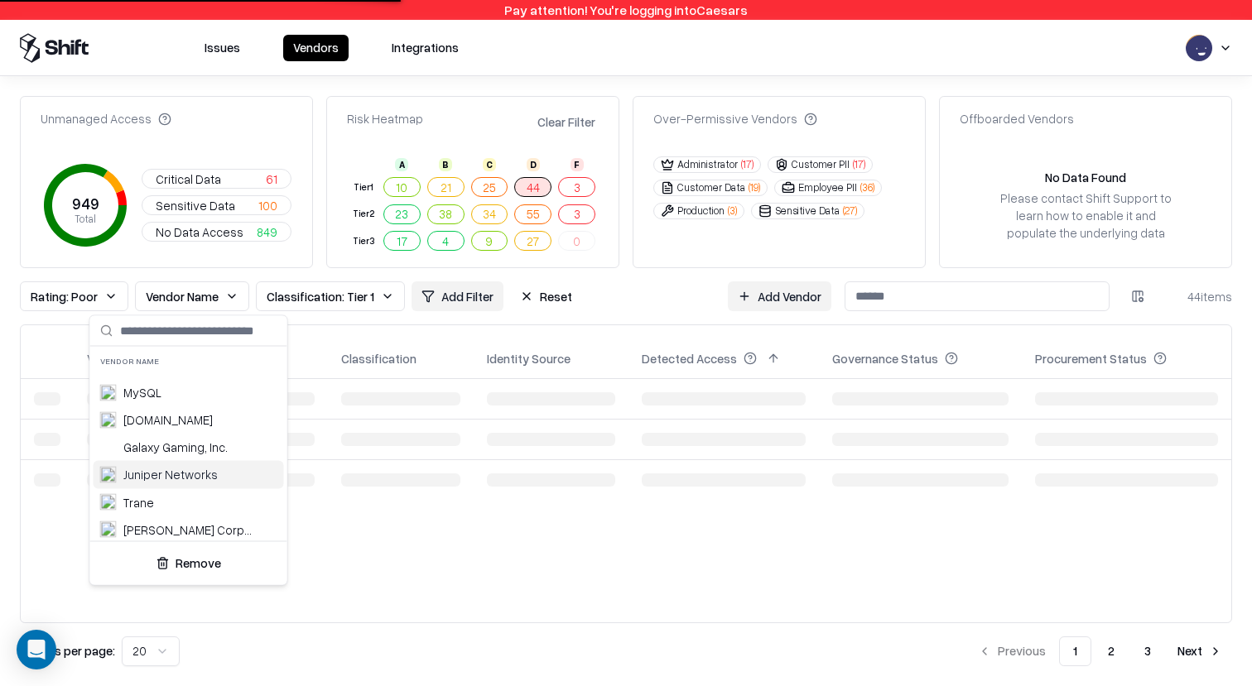
click at [172, 464] on div "Juniper Networks" at bounding box center [189, 474] width 190 height 27
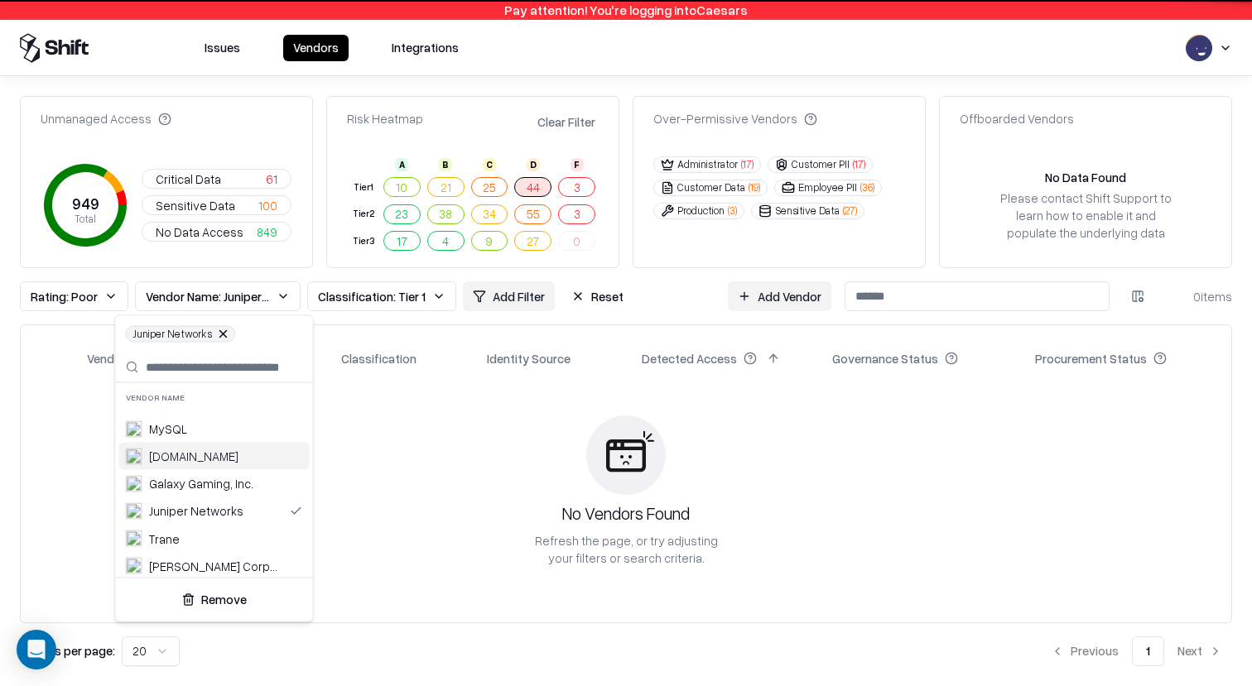
click at [668, 300] on html "Pay attention! You're logging into Caesars Issues Vendors Integrations Unmanage…" at bounding box center [626, 343] width 1252 height 686
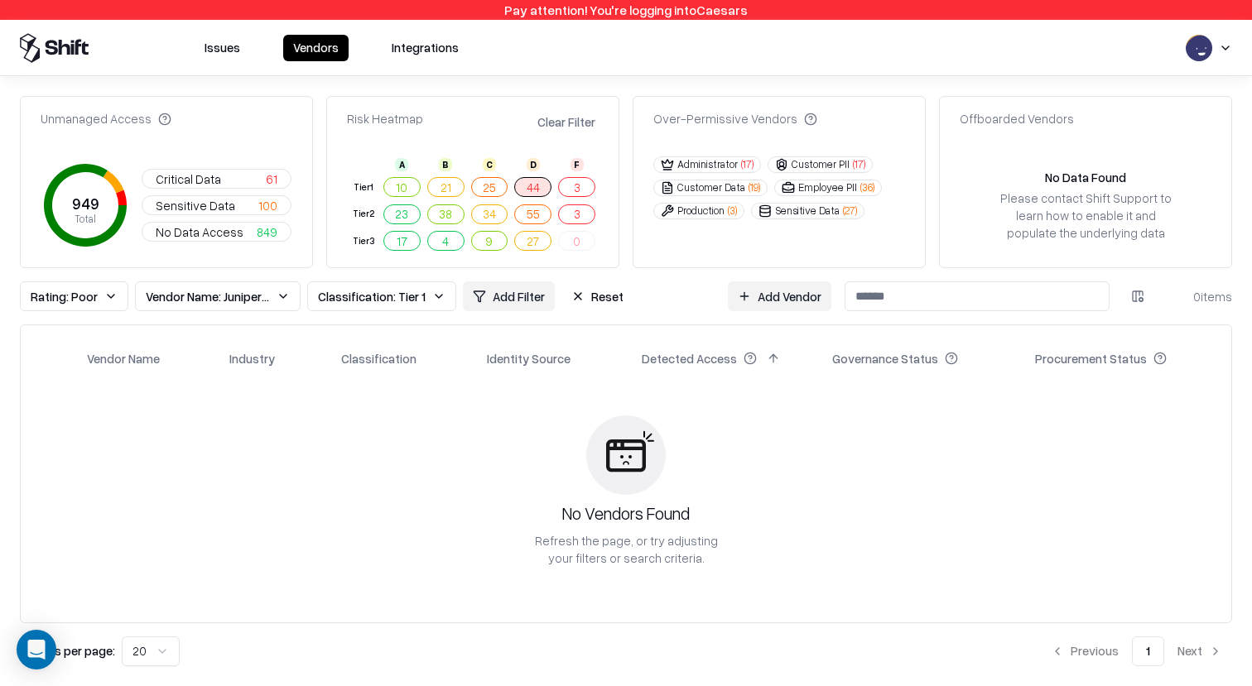
click at [547, 127] on button "Clear Filter" at bounding box center [566, 122] width 65 height 24
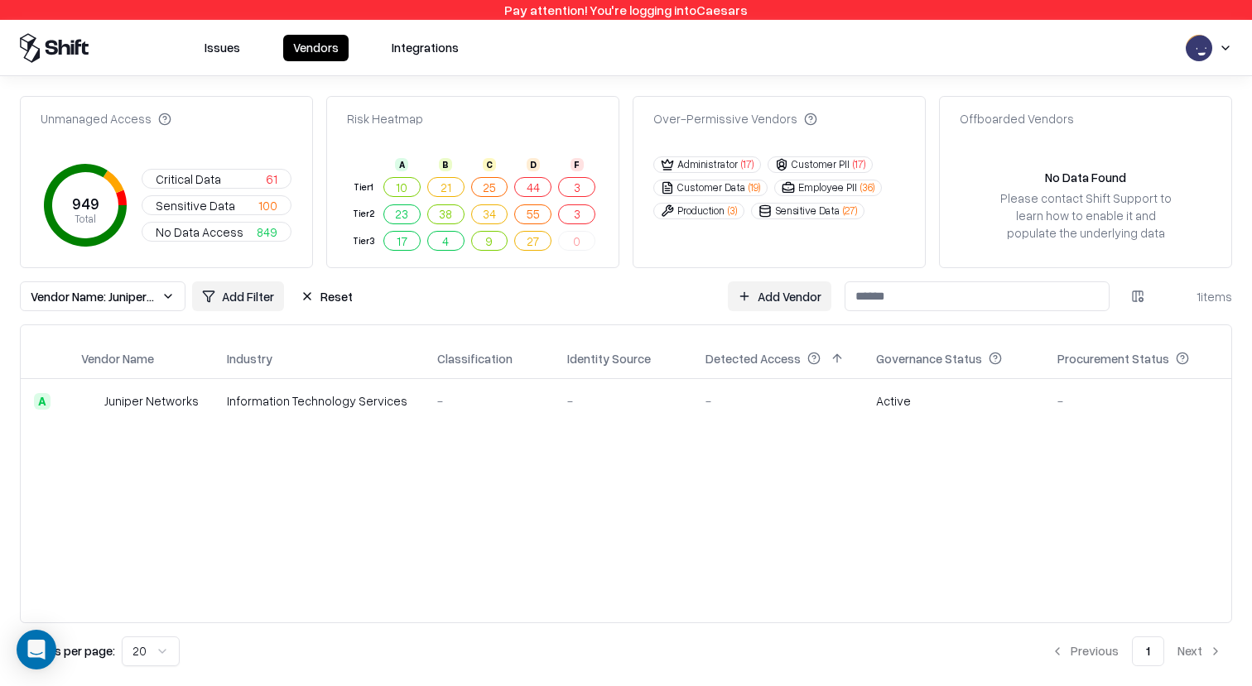
click at [334, 300] on button "Reset" at bounding box center [327, 296] width 72 height 30
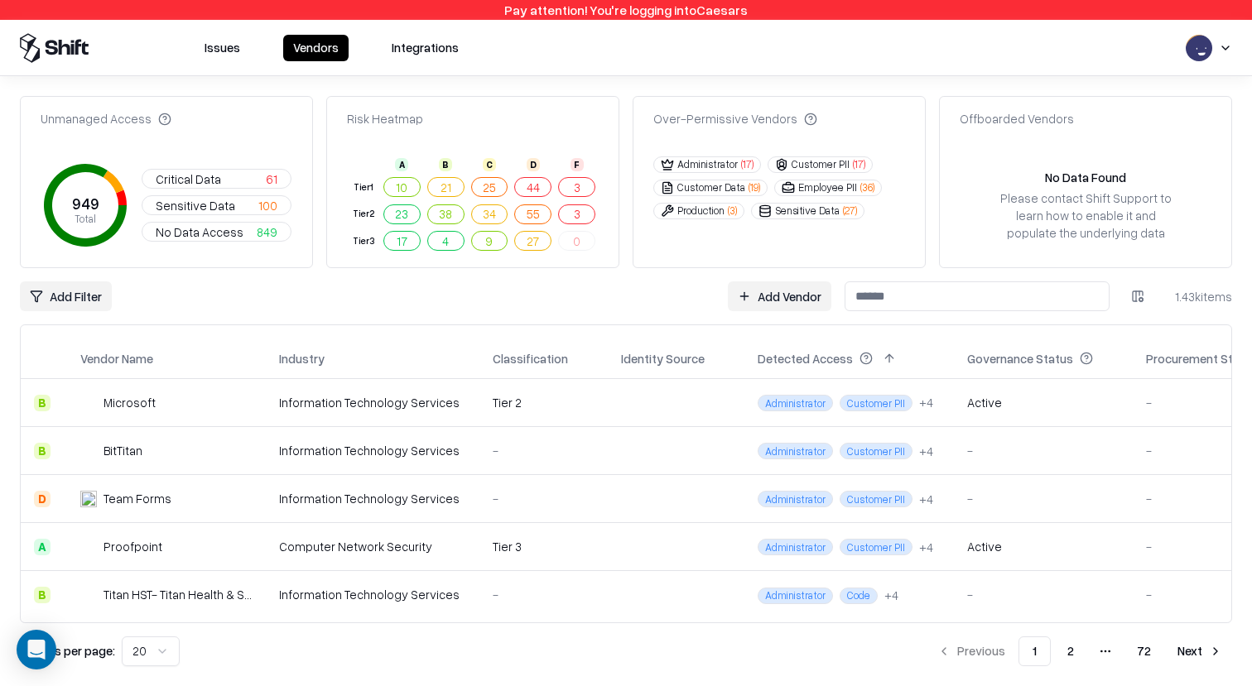
click at [578, 218] on button "3" at bounding box center [576, 214] width 37 height 20
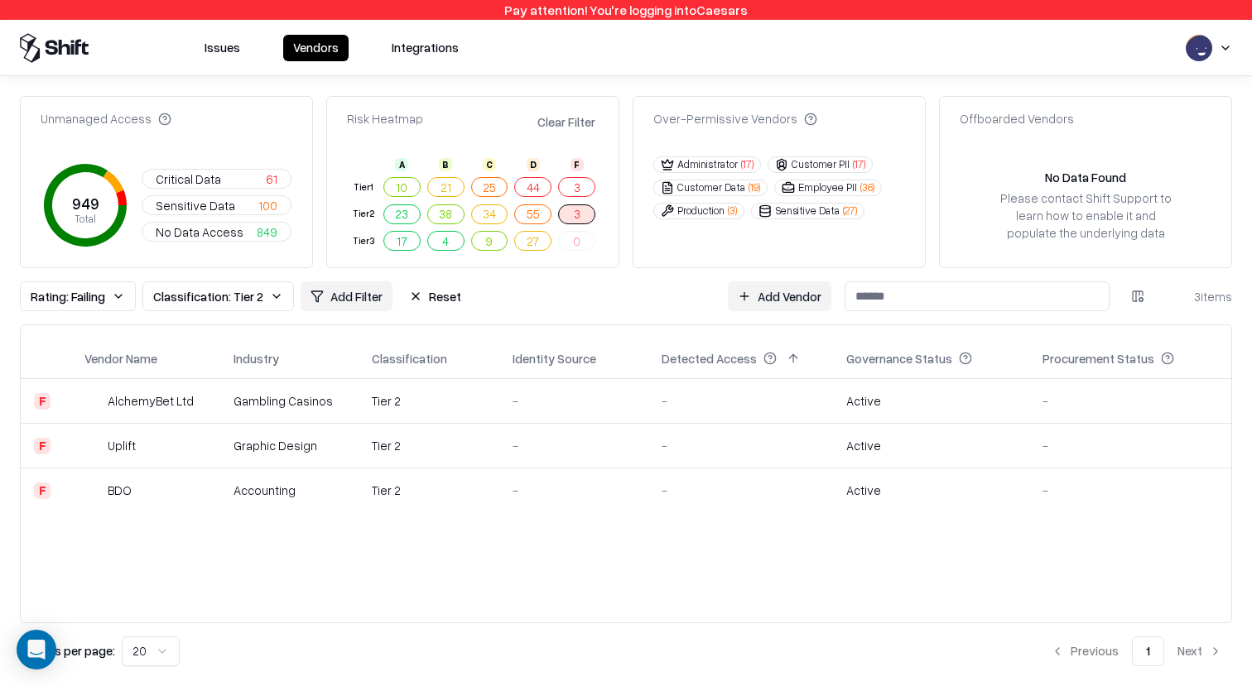
click at [199, 207] on span "Sensitive Data" at bounding box center [195, 205] width 79 height 17
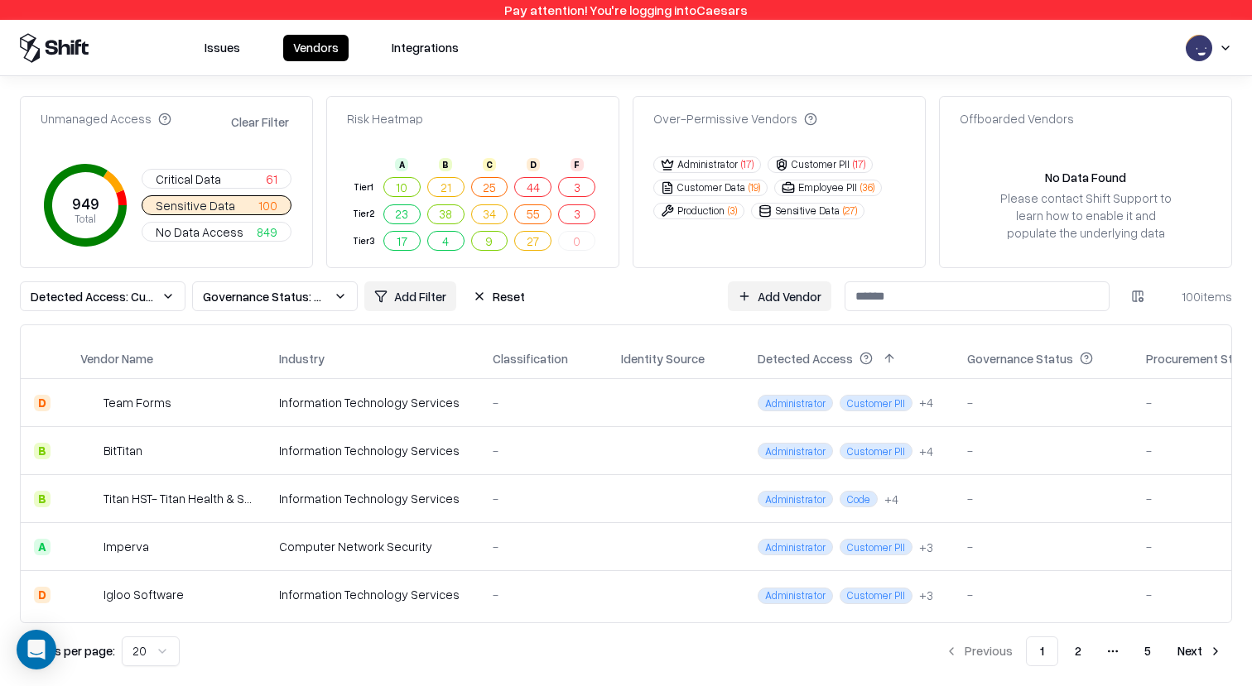
click at [713, 214] on button "Production ( 3 )" at bounding box center [698, 211] width 91 height 17
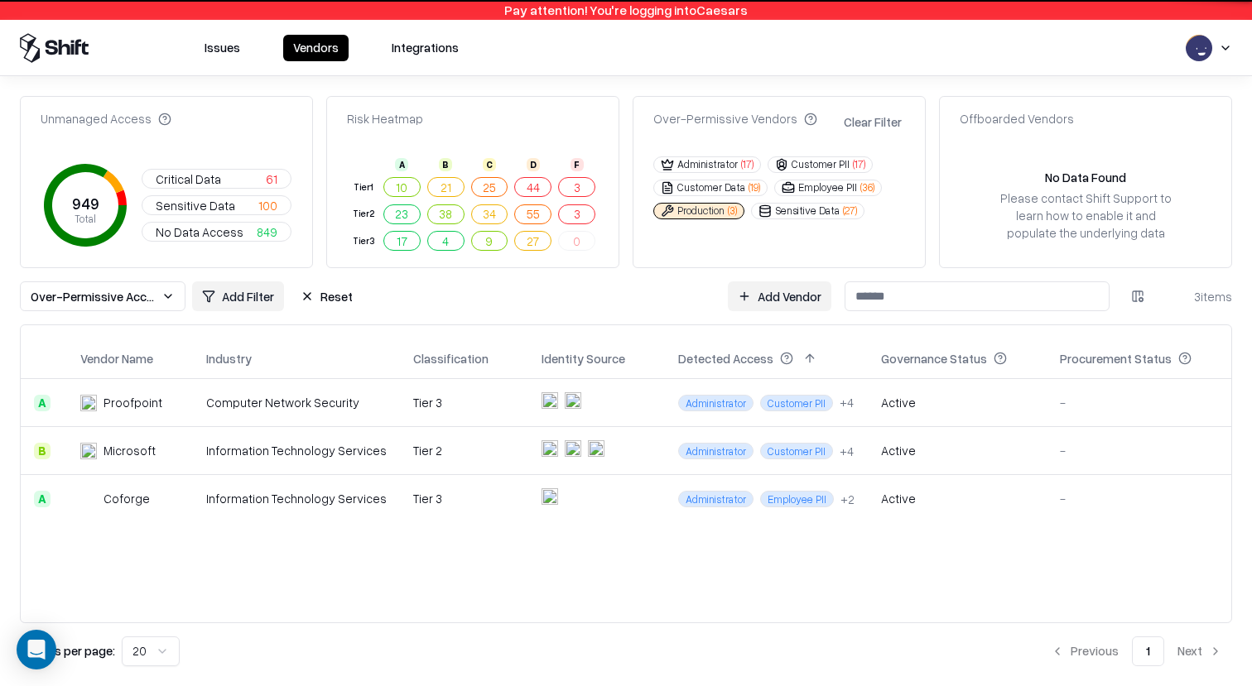
click at [849, 159] on button "Customer PII ( 17 )" at bounding box center [819, 164] width 105 height 17
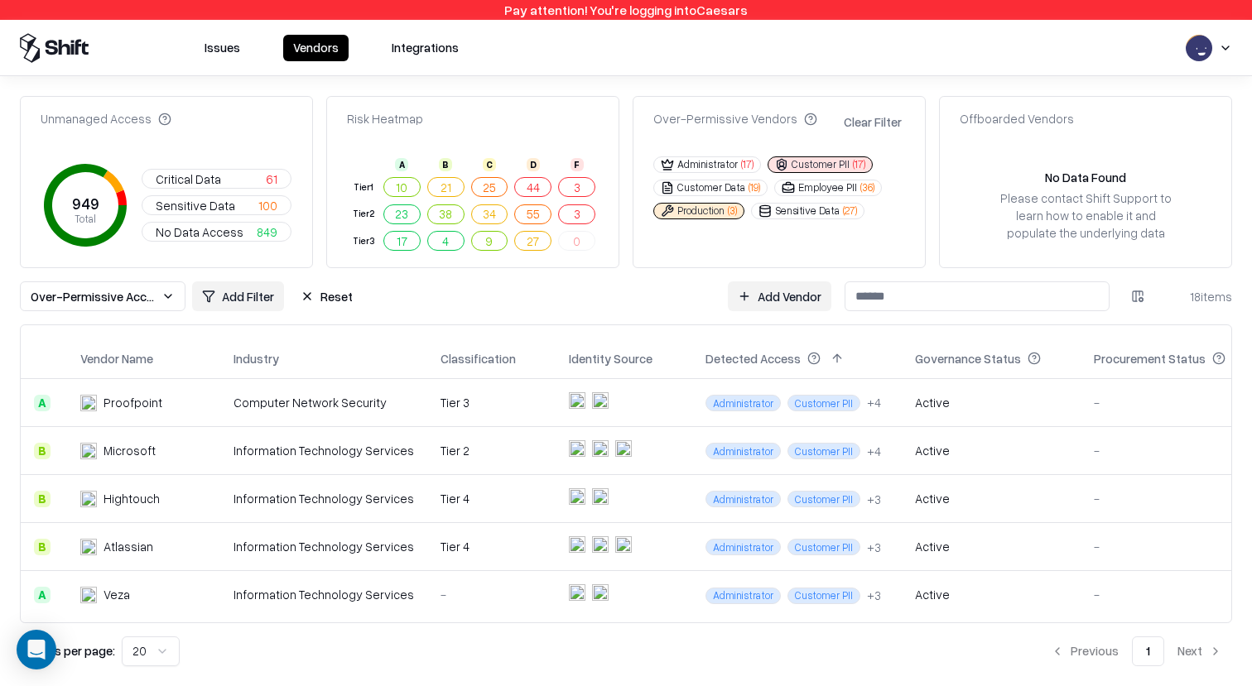
scroll to position [7, 0]
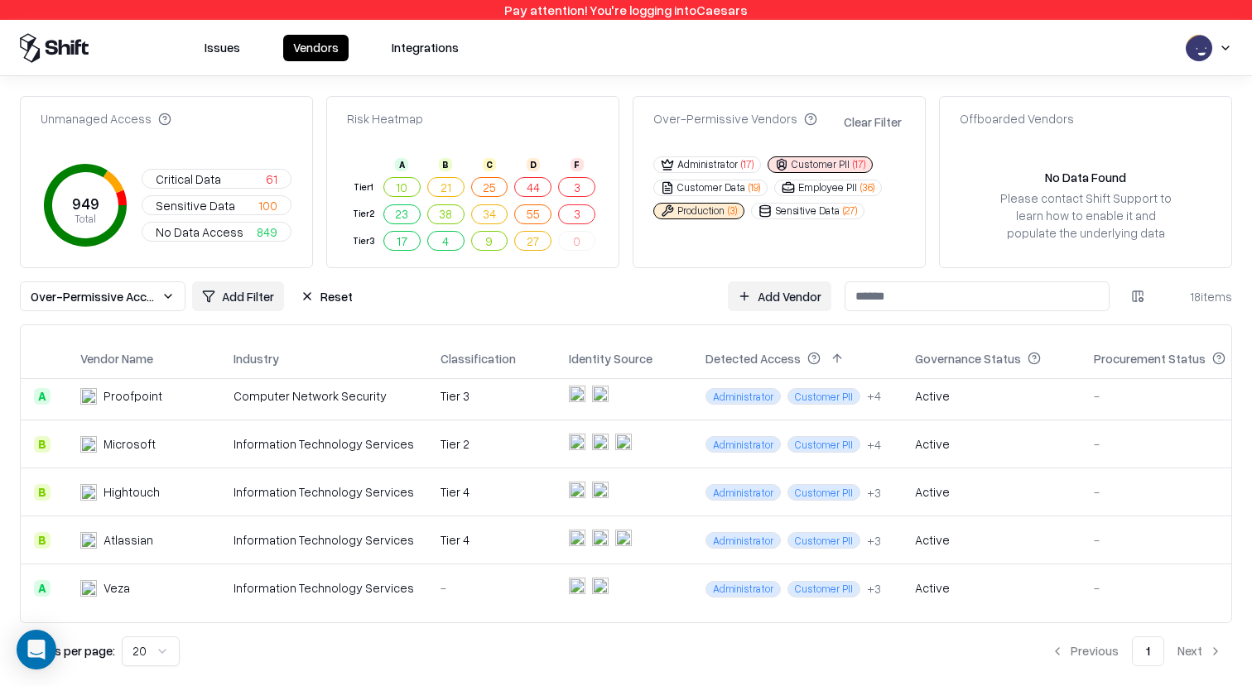
click at [322, 293] on button "Reset" at bounding box center [327, 296] width 72 height 30
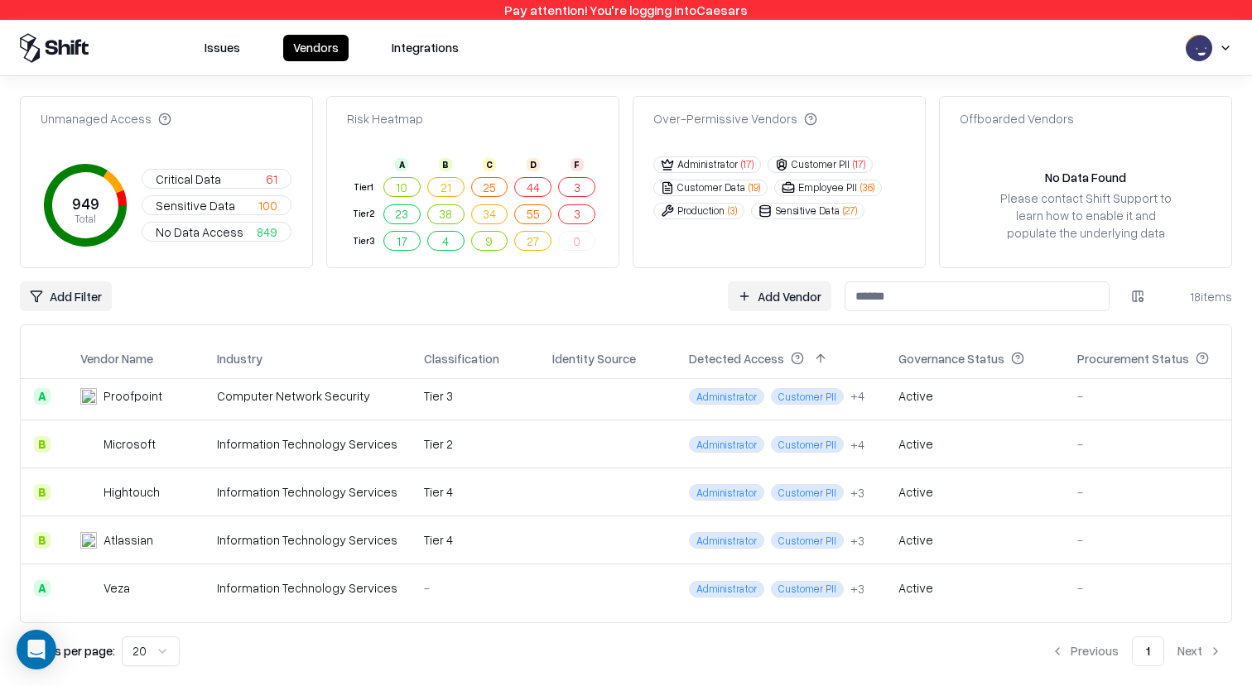
scroll to position [0, 0]
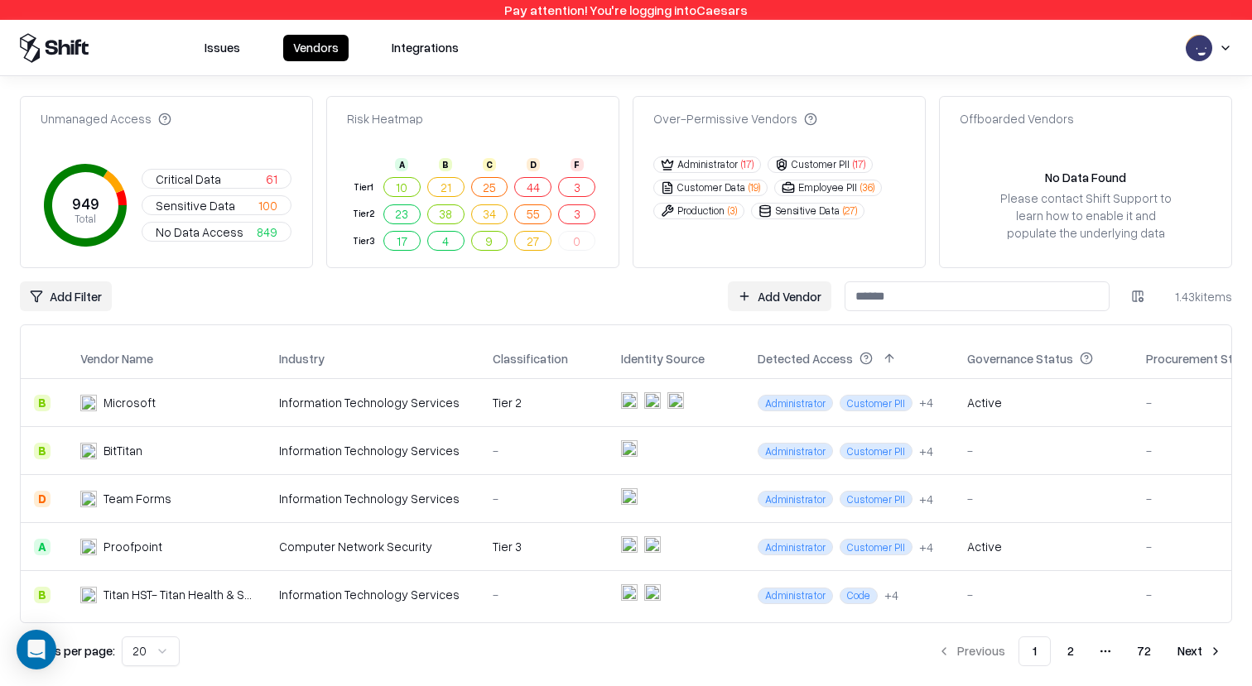
click at [705, 213] on button "Production ( 3 )" at bounding box center [698, 211] width 91 height 17
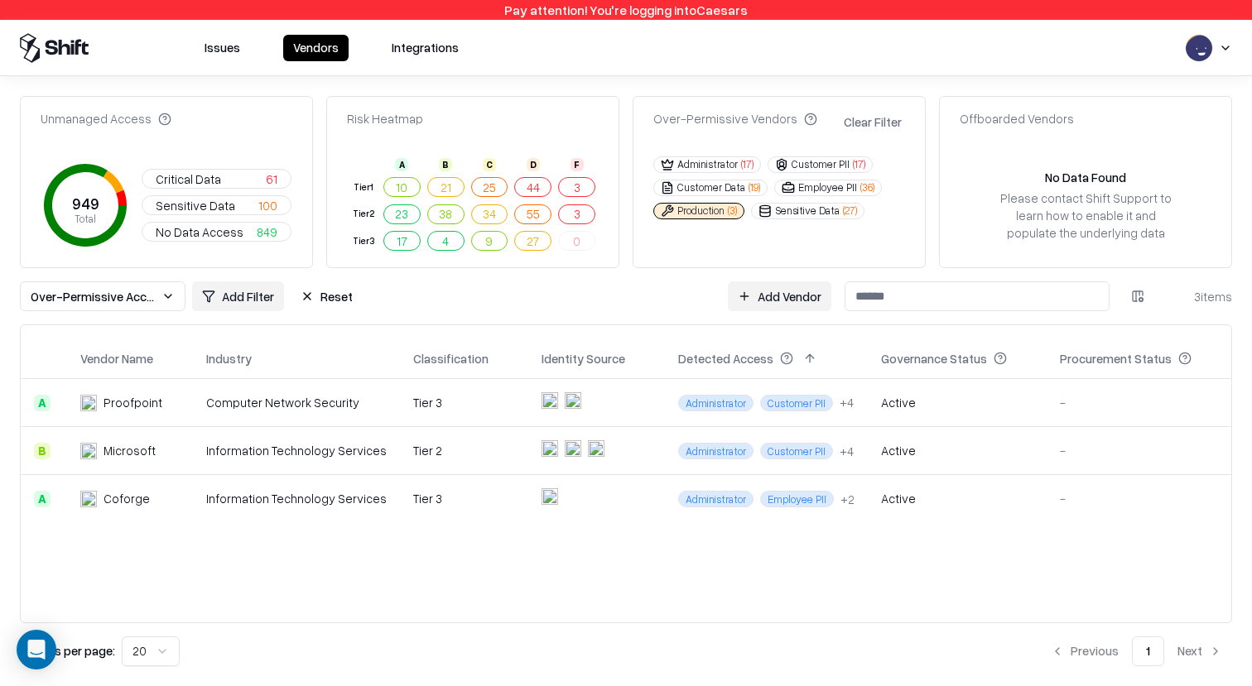
click at [895, 306] on input at bounding box center [976, 296] width 265 height 30
type input "***"
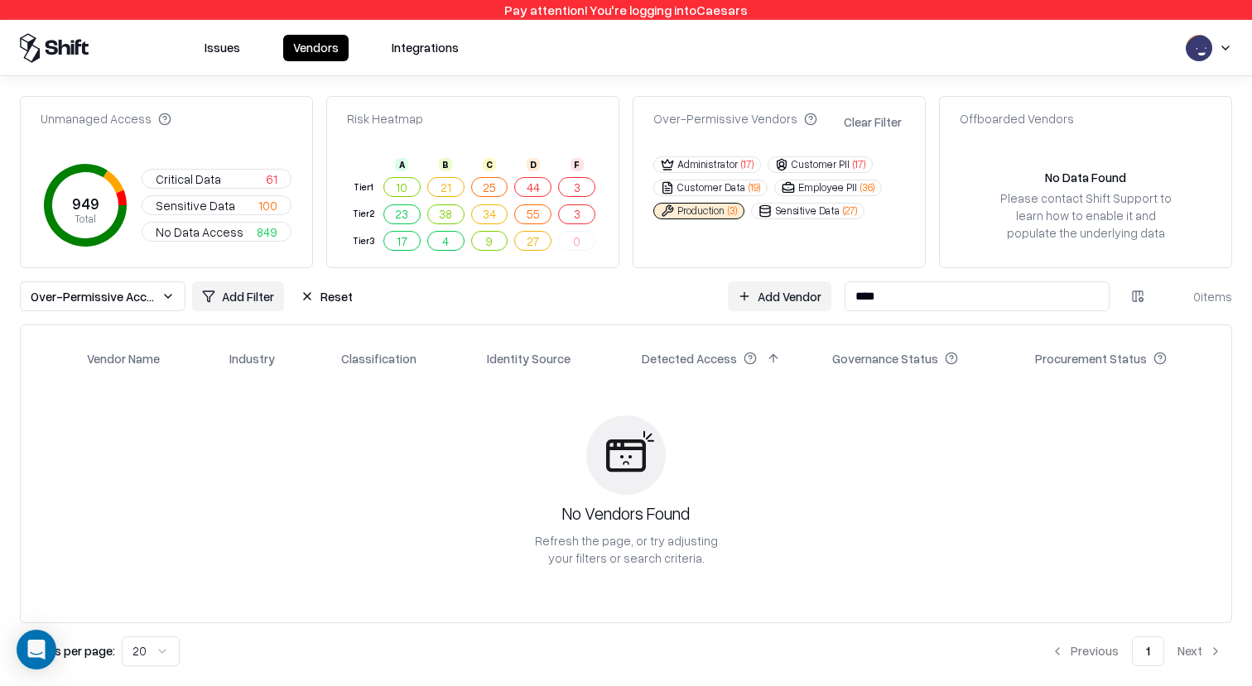
type input "****"
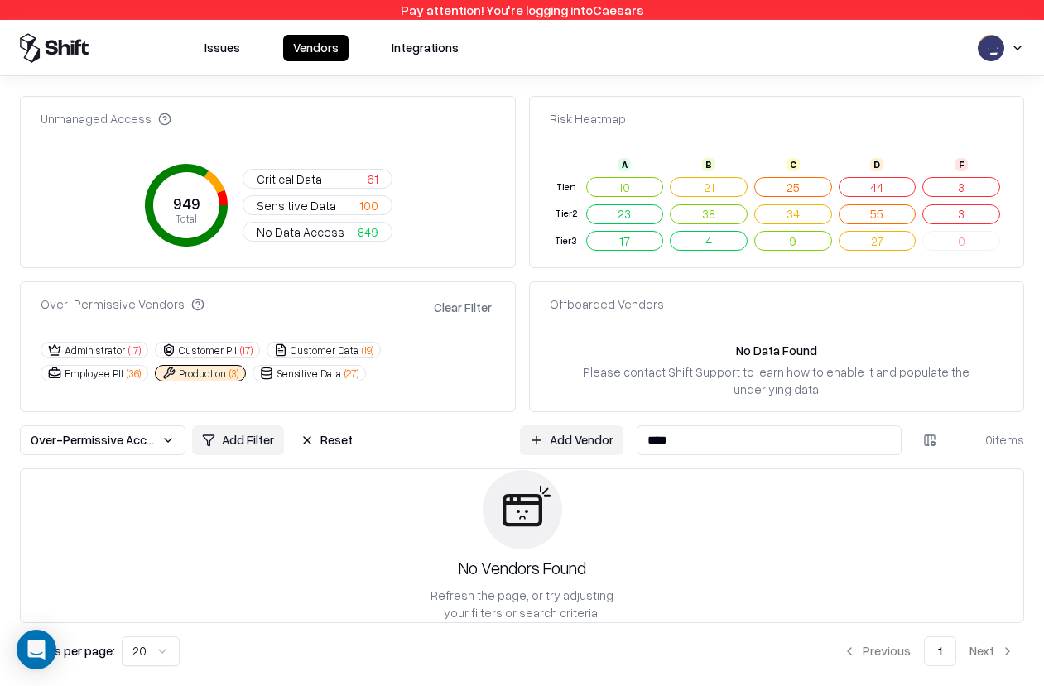
click at [943, 555] on div "No Vendors Found Refresh the page, or try adjusting your filters or search crit…" at bounding box center [522, 546] width 1002 height 127
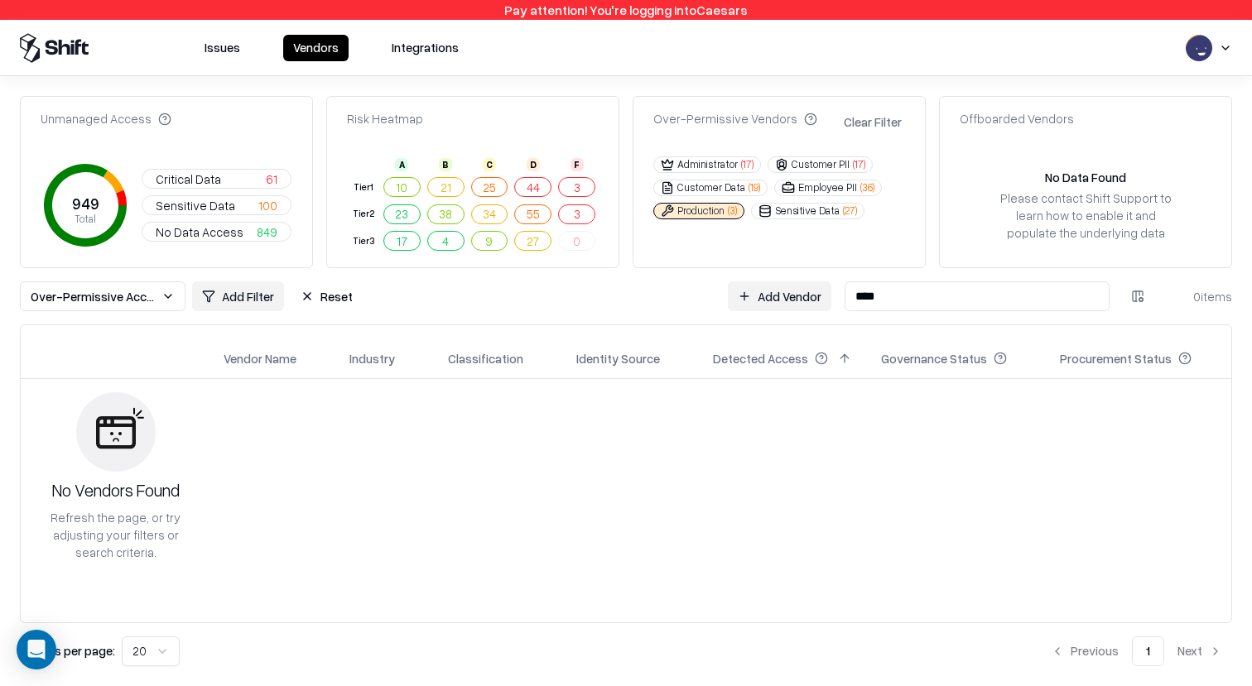
click at [723, 295] on input "****" at bounding box center [976, 296] width 265 height 30
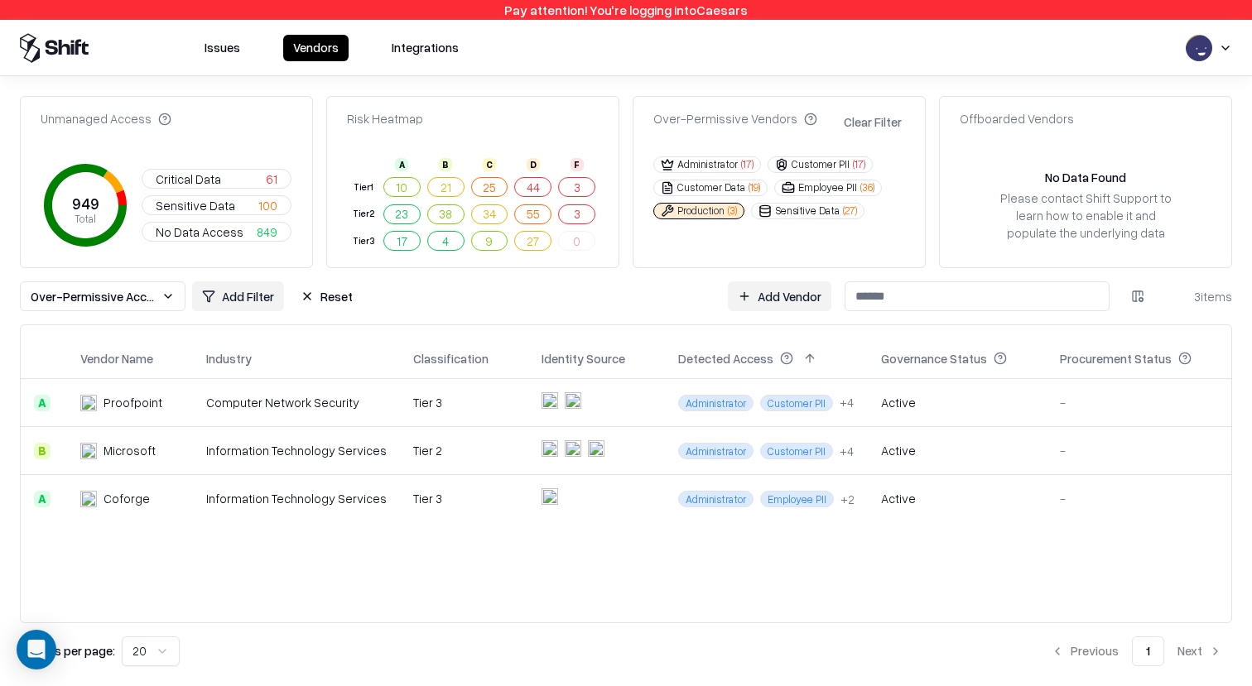
click at [917, 295] on input at bounding box center [976, 296] width 265 height 30
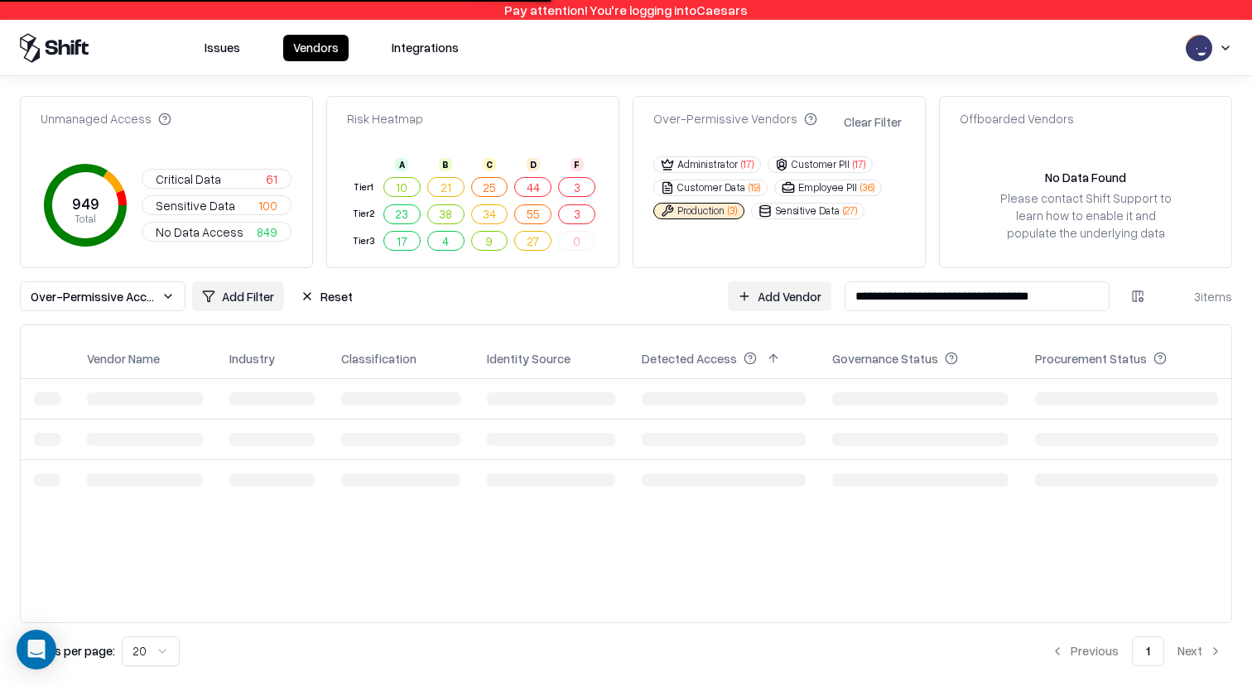
type input "**********"
